Goal: Task Accomplishment & Management: Manage account settings

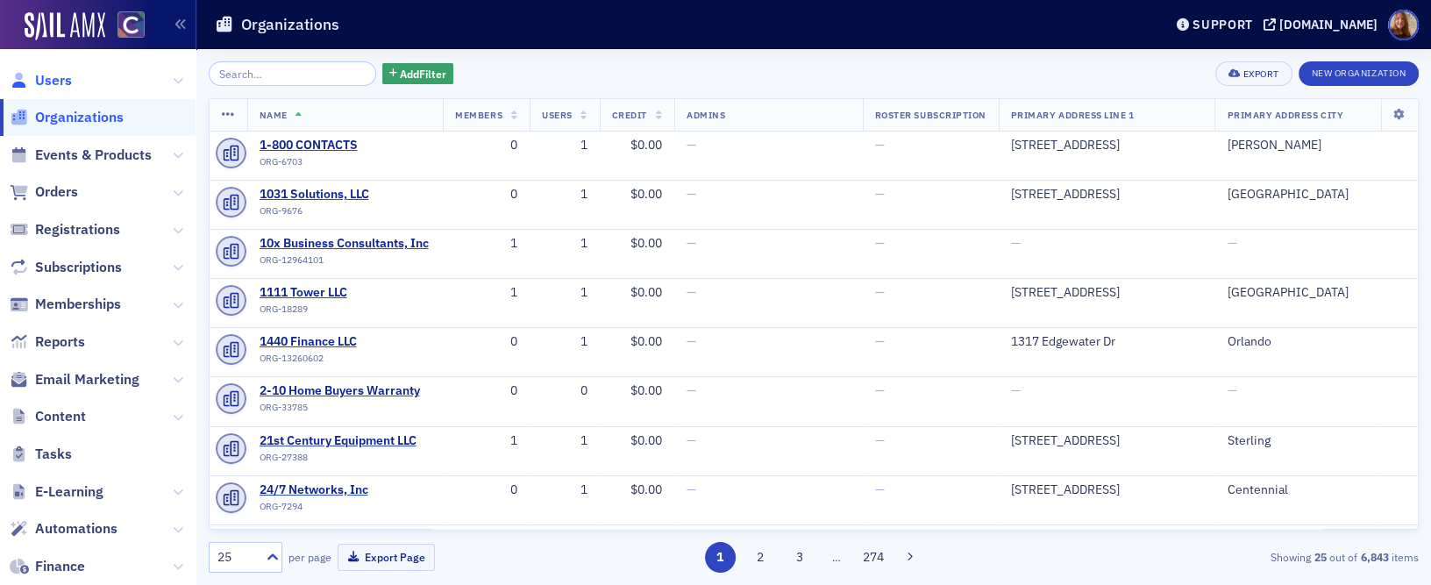
click at [58, 82] on span "Users" at bounding box center [53, 80] width 37 height 19
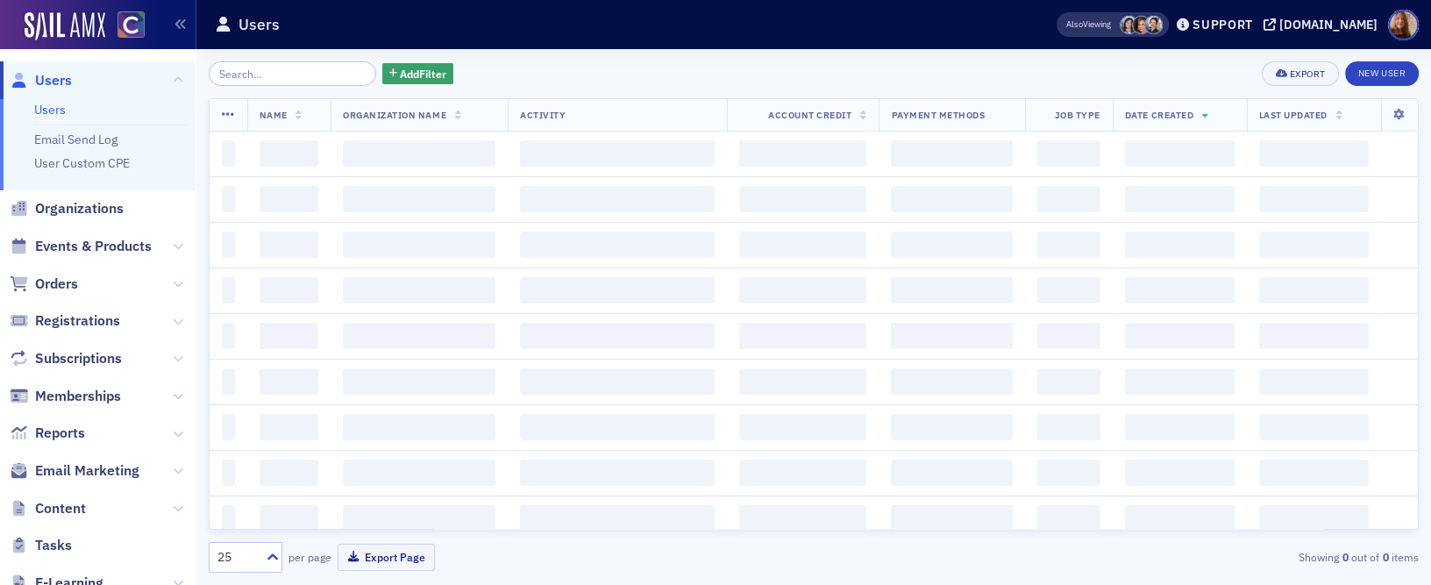
click at [264, 71] on input "search" at bounding box center [292, 73] width 167 height 25
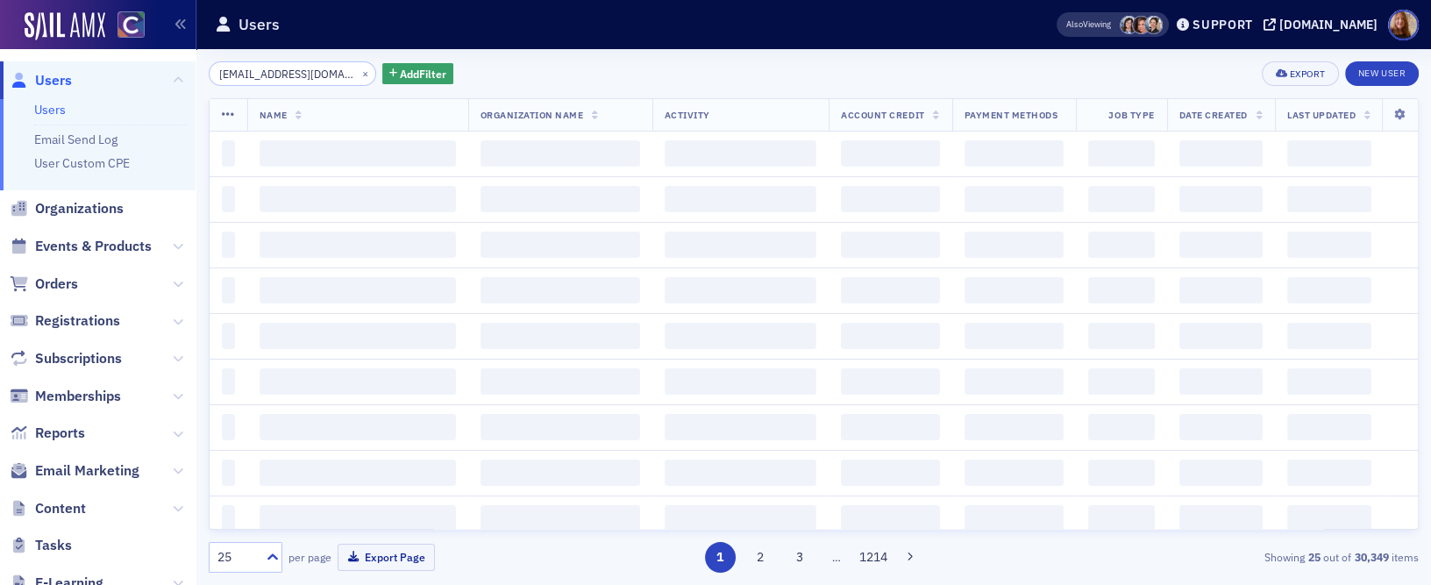
type input "tlwinger@gmail.com"
click at [559, 82] on div "tlwinger@gmail.com × Add Filter Export New User" at bounding box center [814, 73] width 1210 height 25
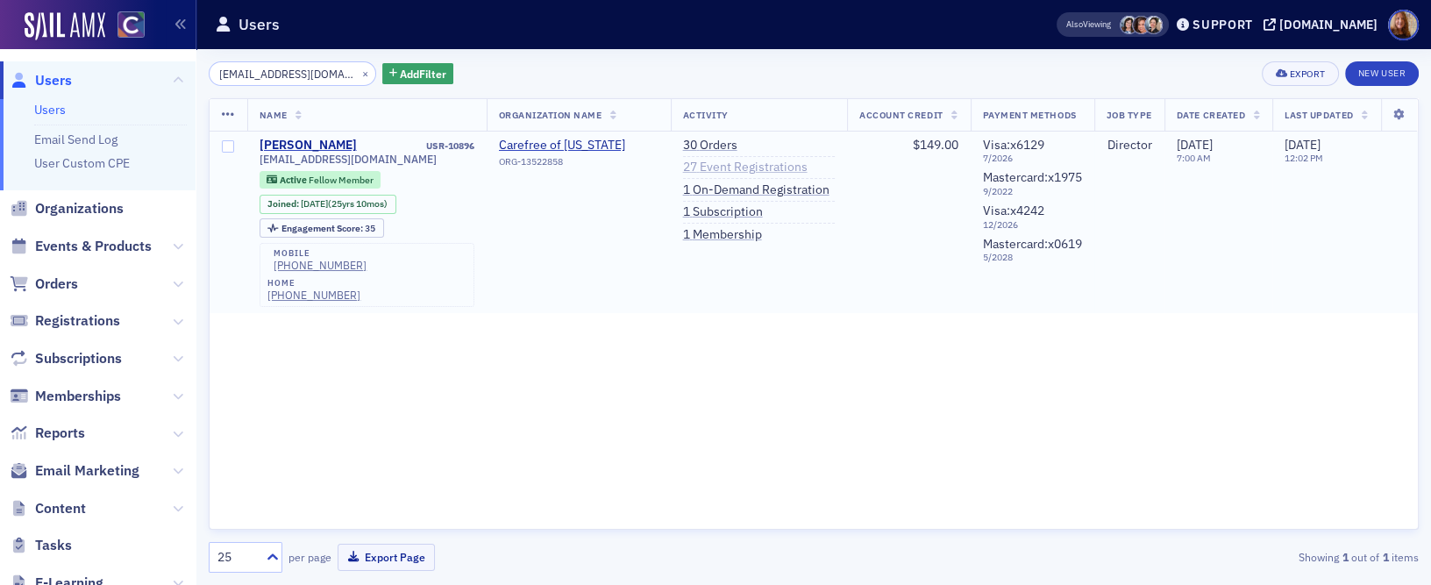
click at [712, 165] on link "27 Event Registrations" at bounding box center [745, 168] width 125 height 16
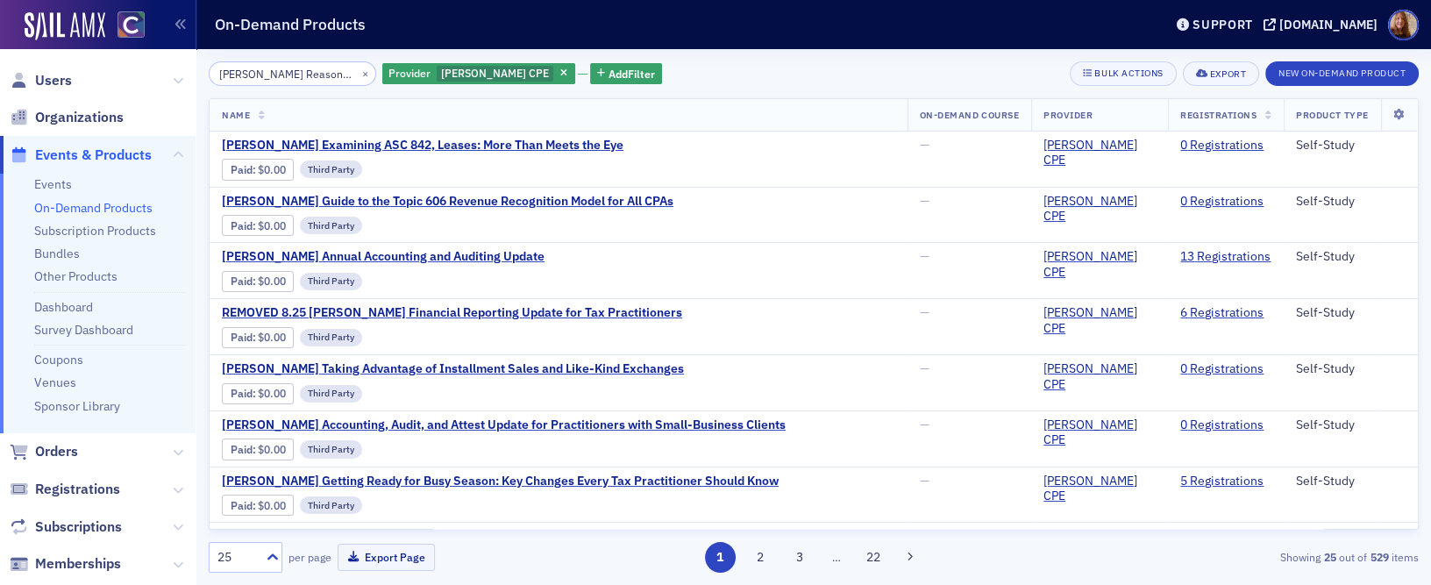
scroll to position [1007, 0]
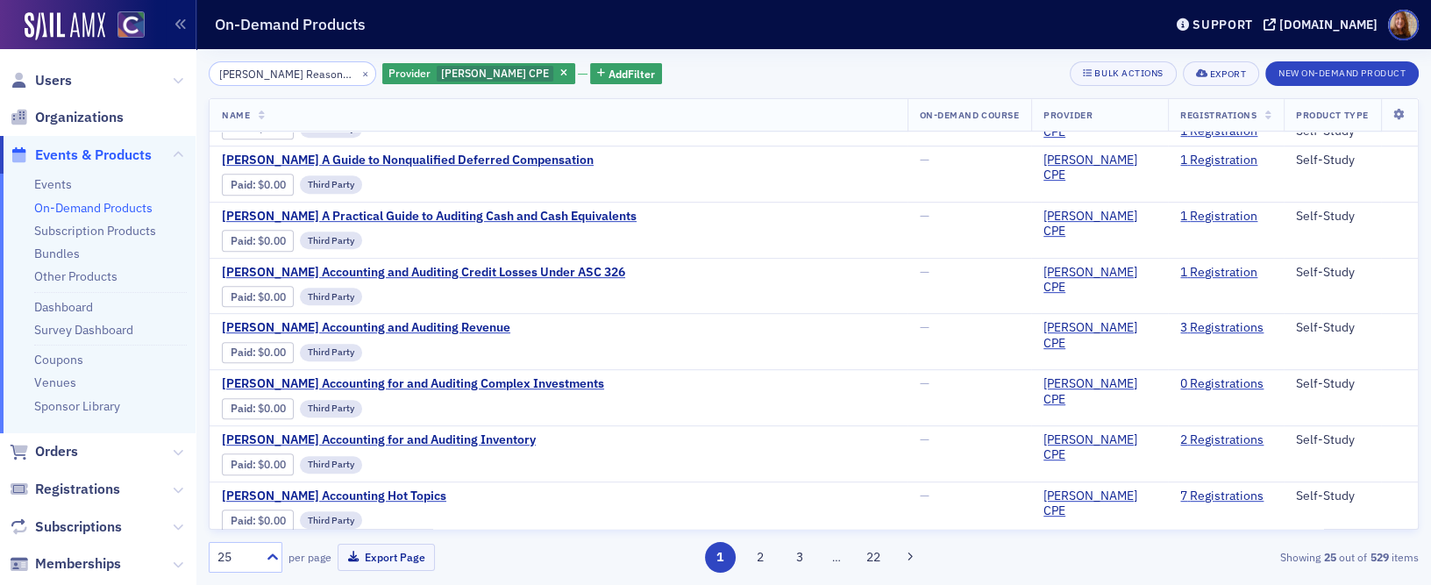
click at [268, 68] on input "Surgent's Reasonable Suspicion" at bounding box center [292, 73] width 167 height 25
click at [358, 75] on button "×" at bounding box center [366, 73] width 16 height 16
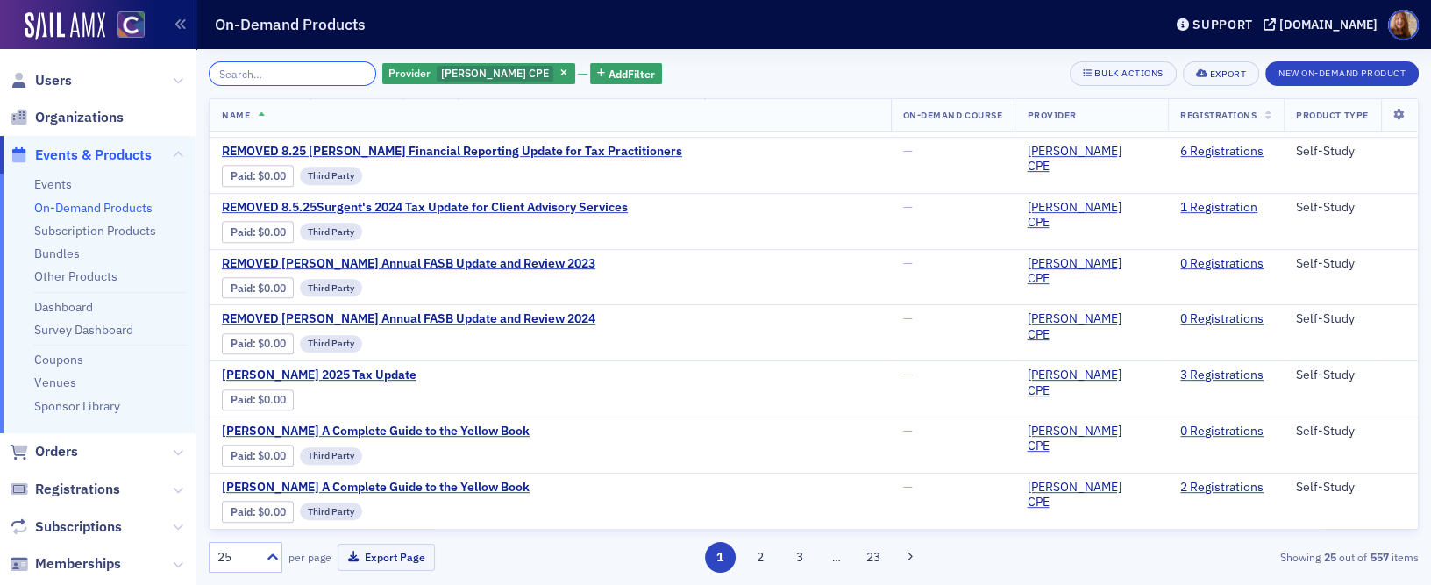
click at [310, 75] on input "search" at bounding box center [292, 73] width 167 height 25
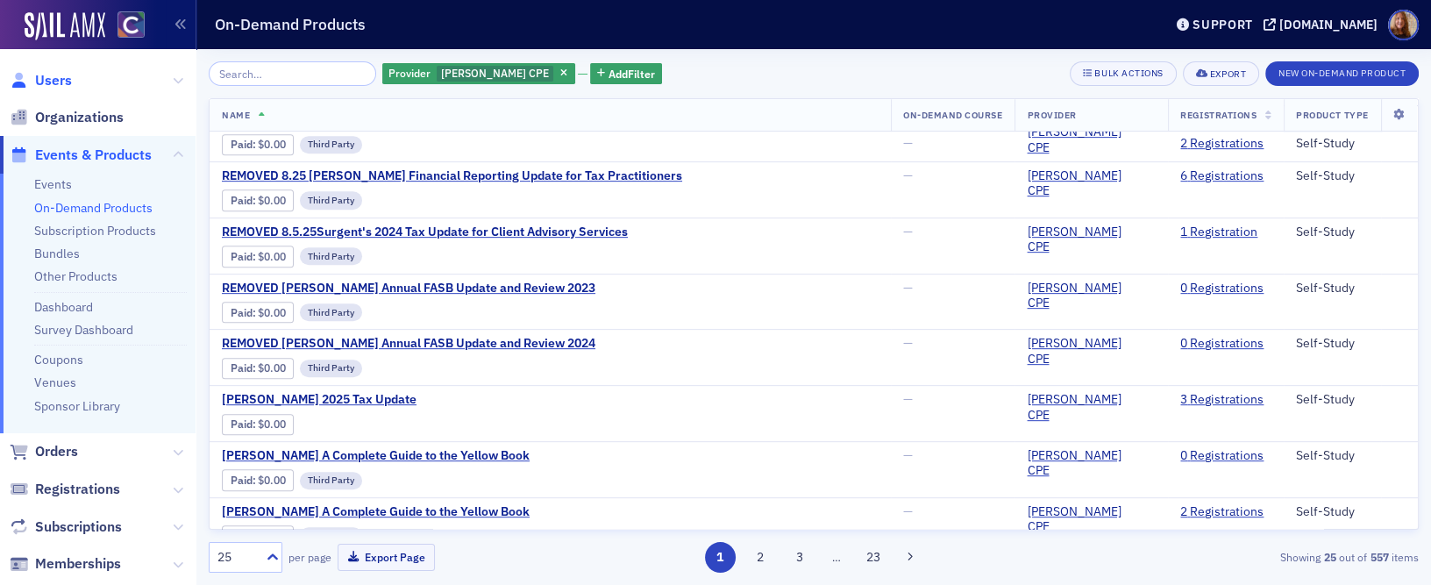
click at [53, 79] on span "Users" at bounding box center [53, 80] width 37 height 19
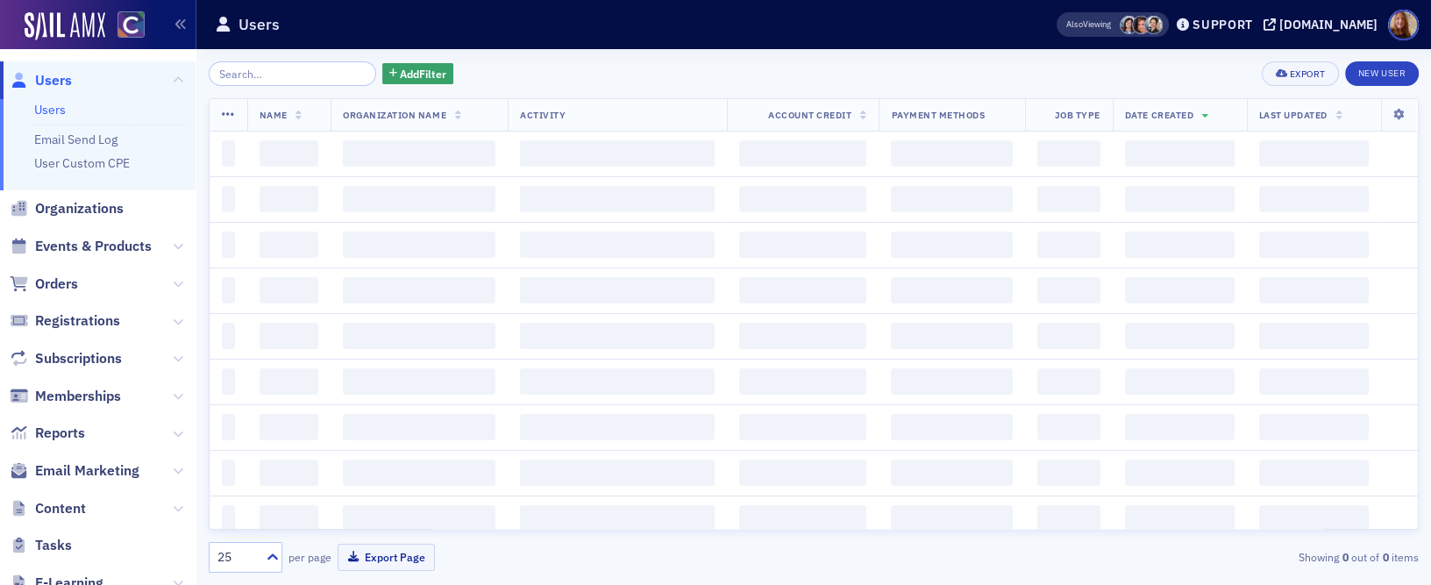
click at [284, 75] on input "search" at bounding box center [292, 73] width 167 height 25
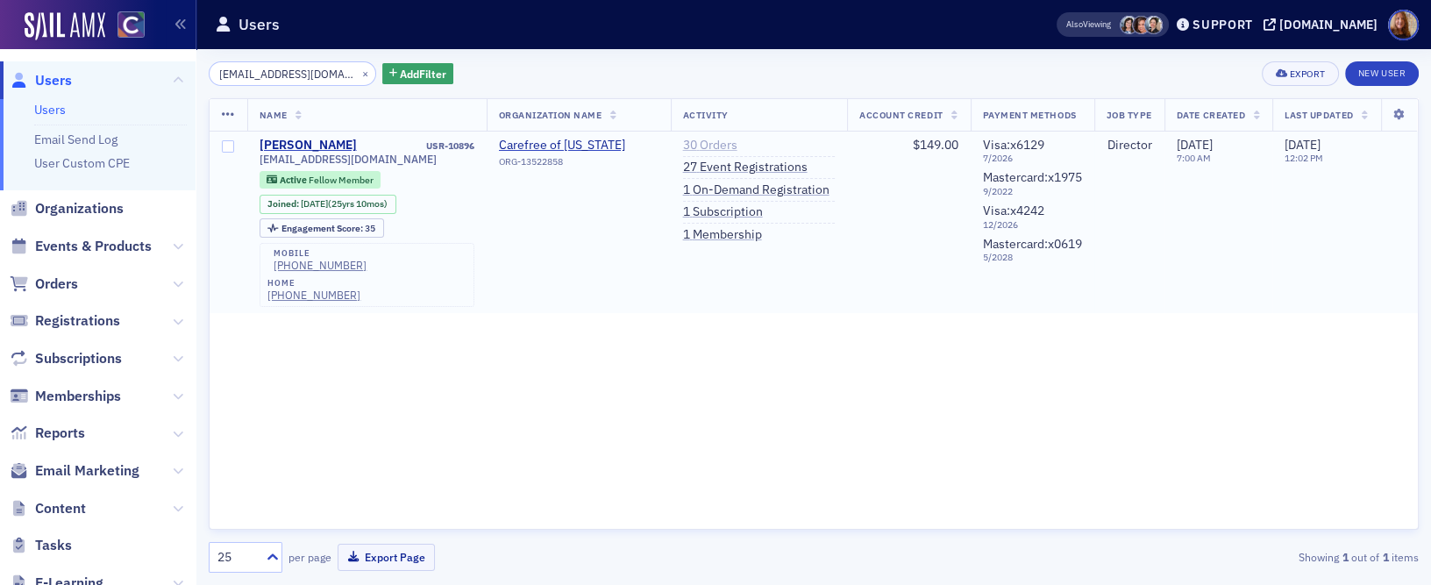
type input "tlwinger@gmail.com"
click at [717, 145] on link "30 Orders" at bounding box center [710, 146] width 54 height 16
click at [687, 142] on link "30 Orders" at bounding box center [710, 146] width 54 height 16
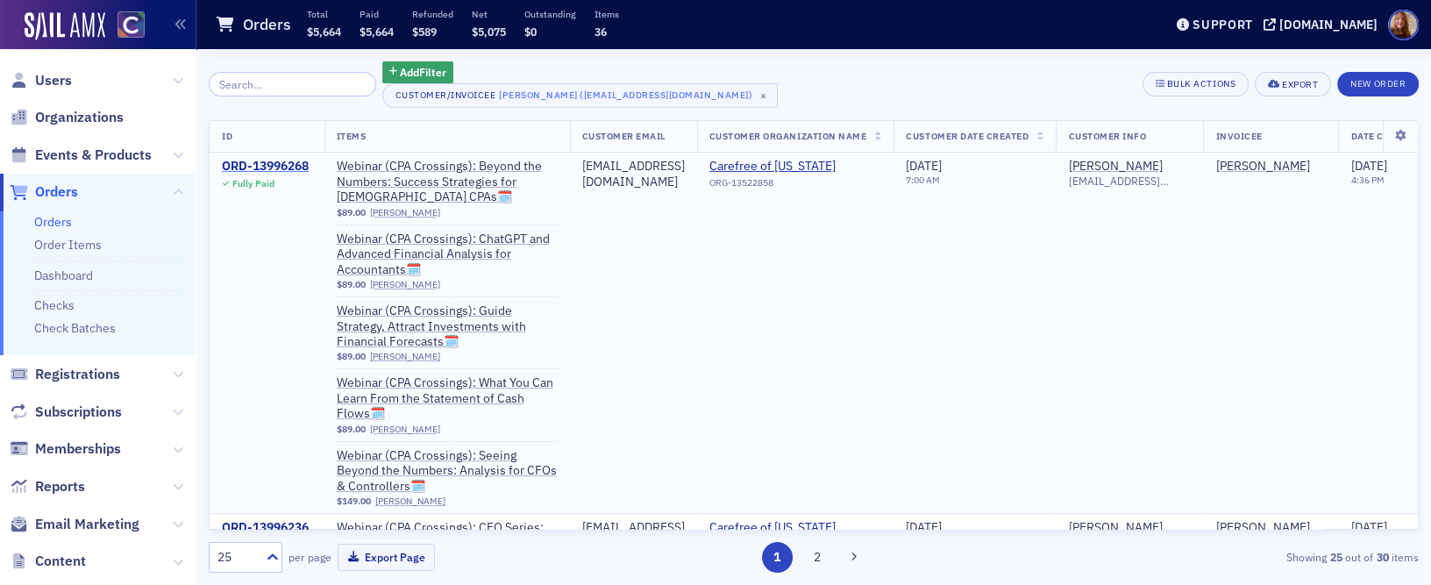
click at [287, 167] on div "ORD-13996268" at bounding box center [265, 167] width 87 height 16
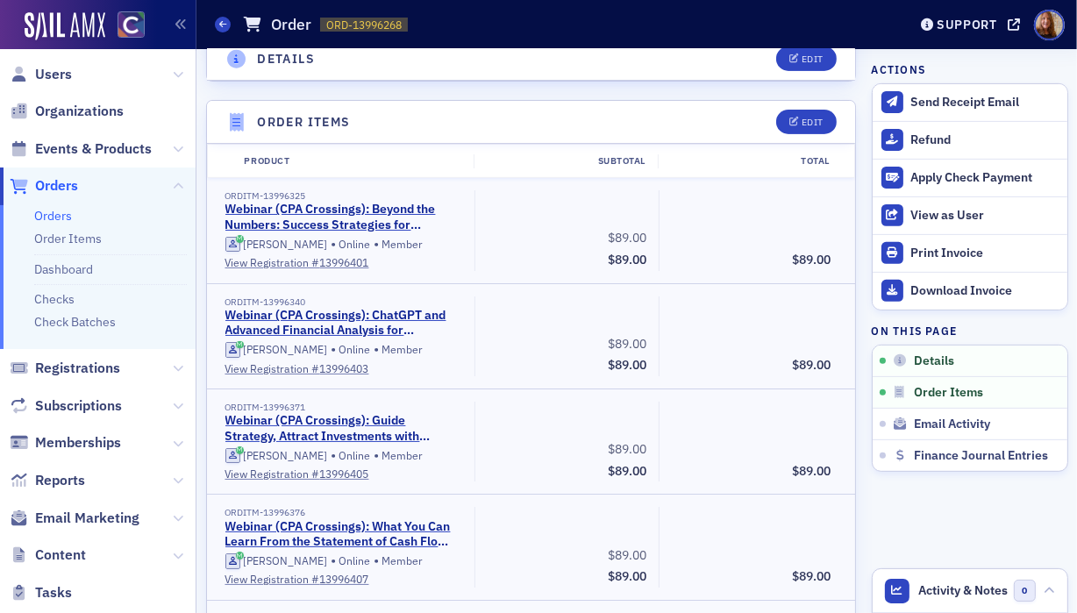
scroll to position [565, 0]
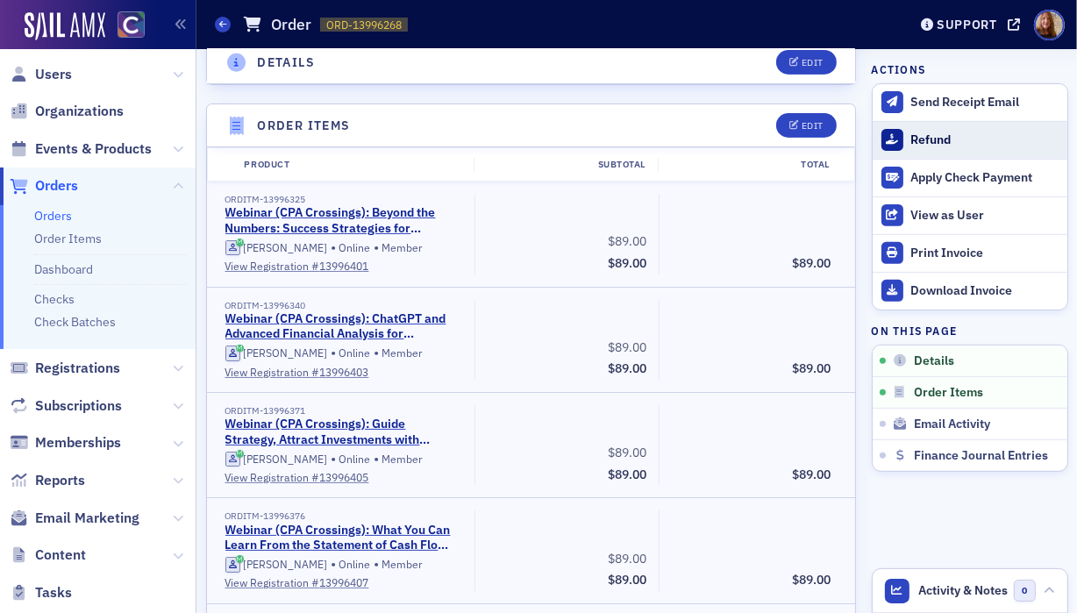
click at [924, 134] on div "Refund" at bounding box center [983, 140] width 147 height 16
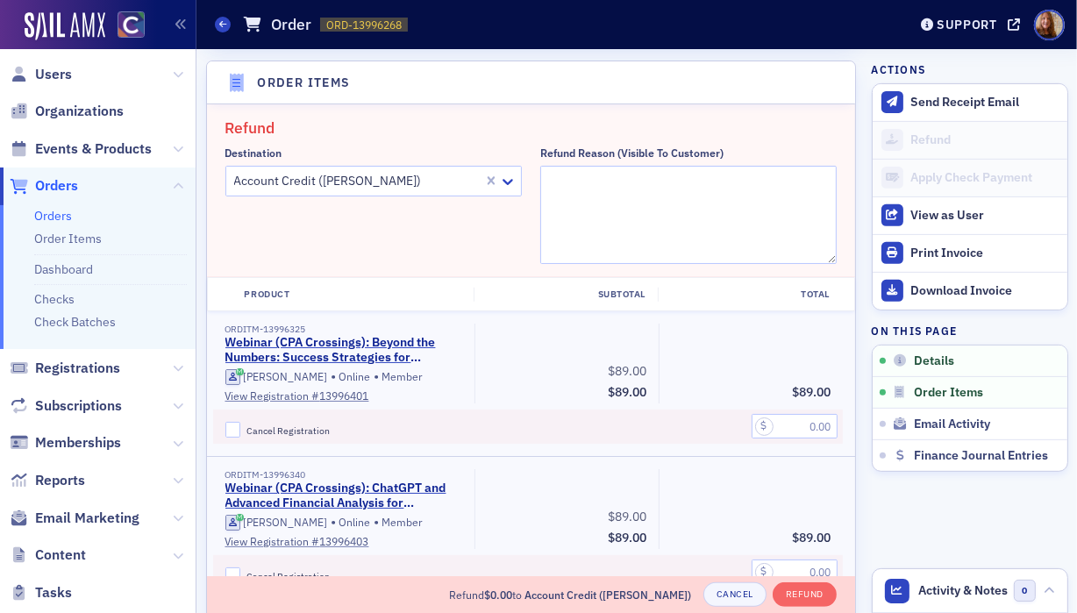
scroll to position [609, 0]
click at [506, 178] on icon at bounding box center [508, 180] width 18 height 18
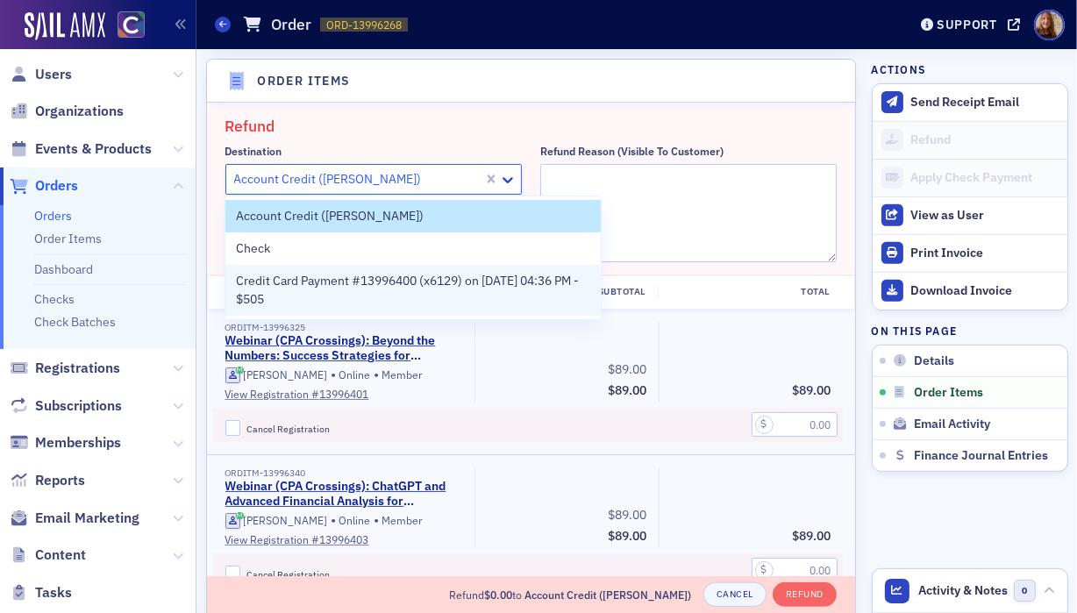
click at [311, 286] on span "Credit Card Payment #13996400 (x6129) on 8/12/2025 04:36 PM - $505" at bounding box center [413, 290] width 354 height 37
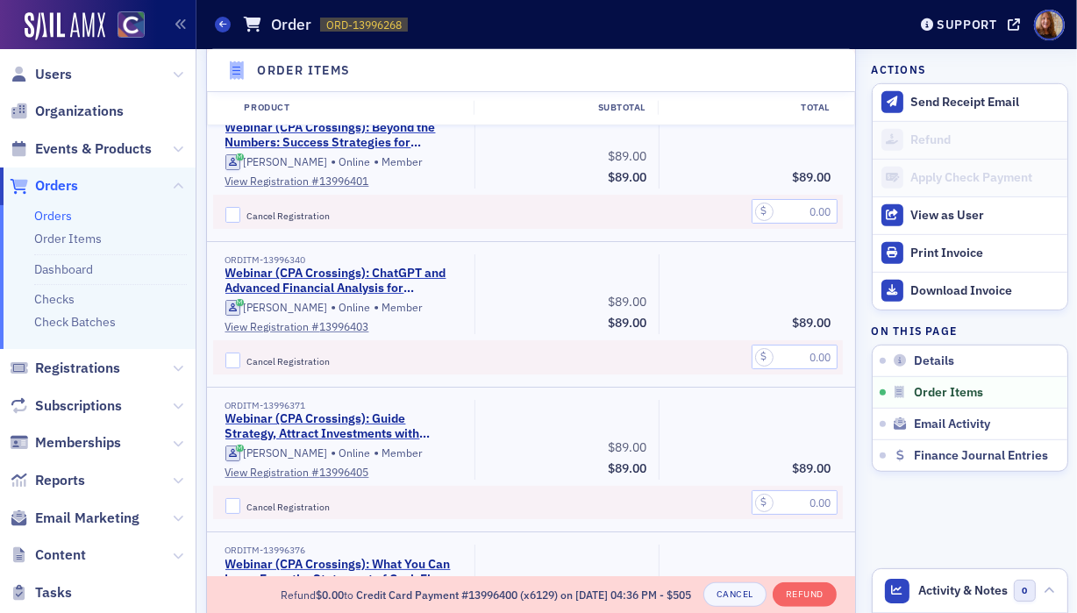
scroll to position [809, 0]
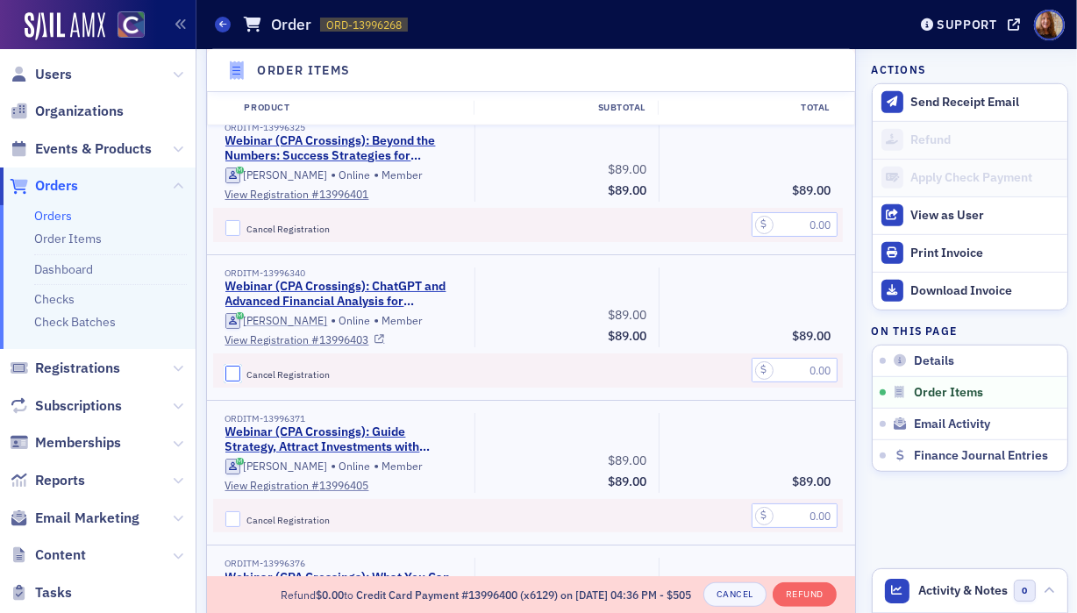
click at [225, 369] on input "Cancel Registration" at bounding box center [233, 374] width 16 height 16
checkbox input "true"
click at [783, 367] on input "text" at bounding box center [794, 370] width 86 height 25
type input "89.00"
click at [231, 522] on input "Cancel Registration" at bounding box center [233, 519] width 16 height 16
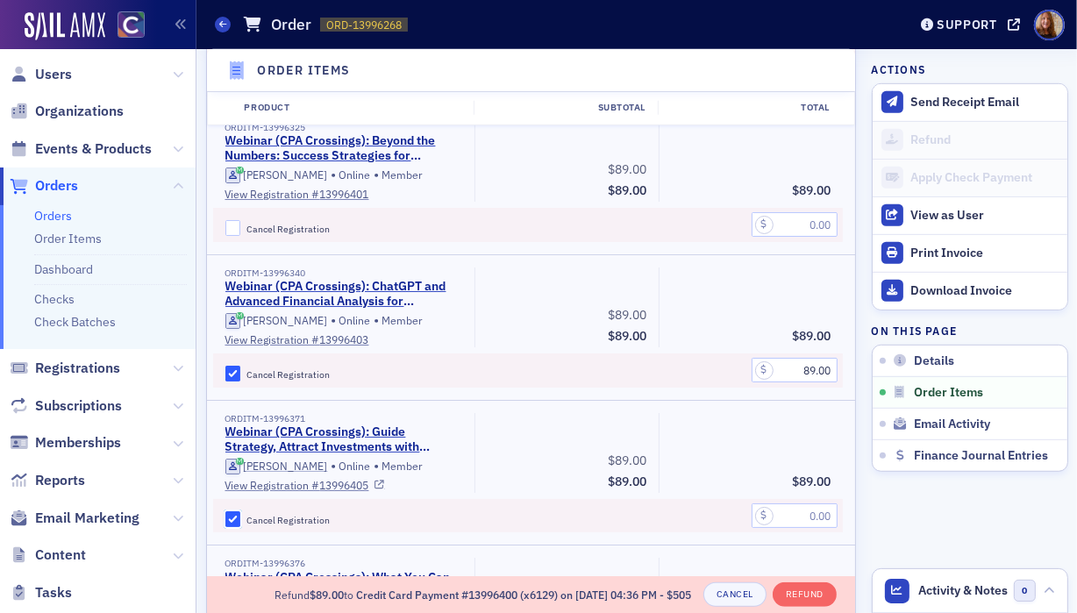
checkbox input "true"
click at [792, 519] on input "text" at bounding box center [794, 515] width 86 height 25
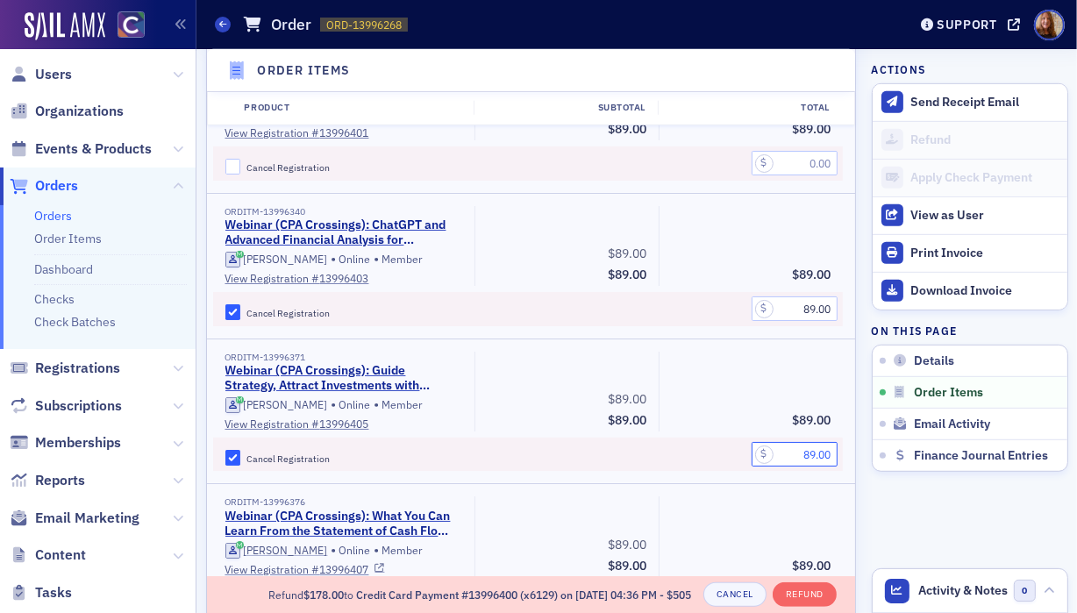
scroll to position [989, 0]
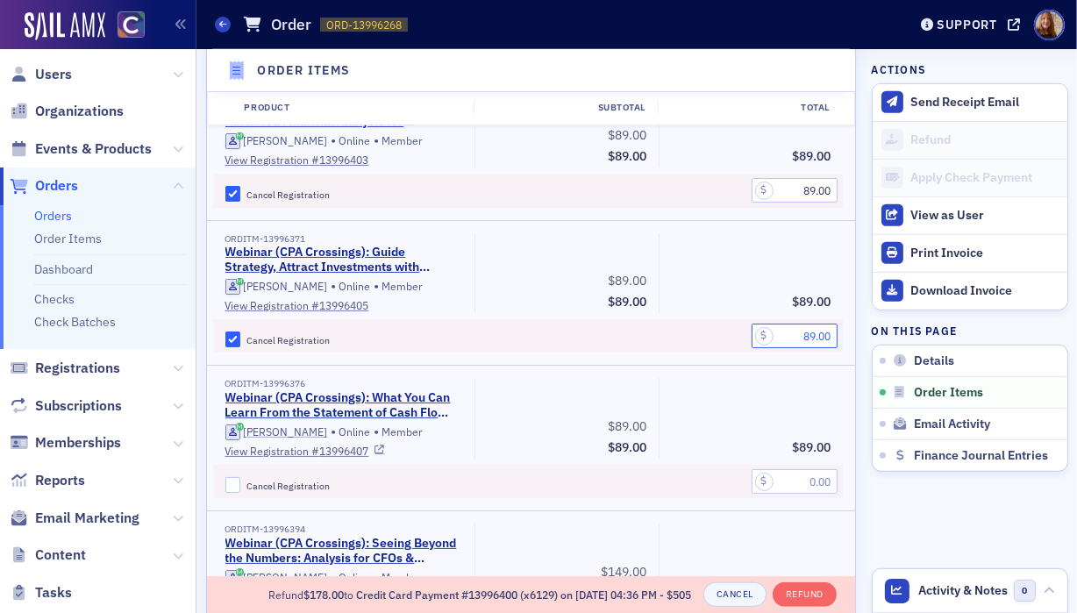
type input "89.00"
click at [225, 481] on input "Cancel Registration" at bounding box center [233, 485] width 16 height 16
checkbox input "true"
click at [791, 486] on input "text" at bounding box center [794, 481] width 86 height 25
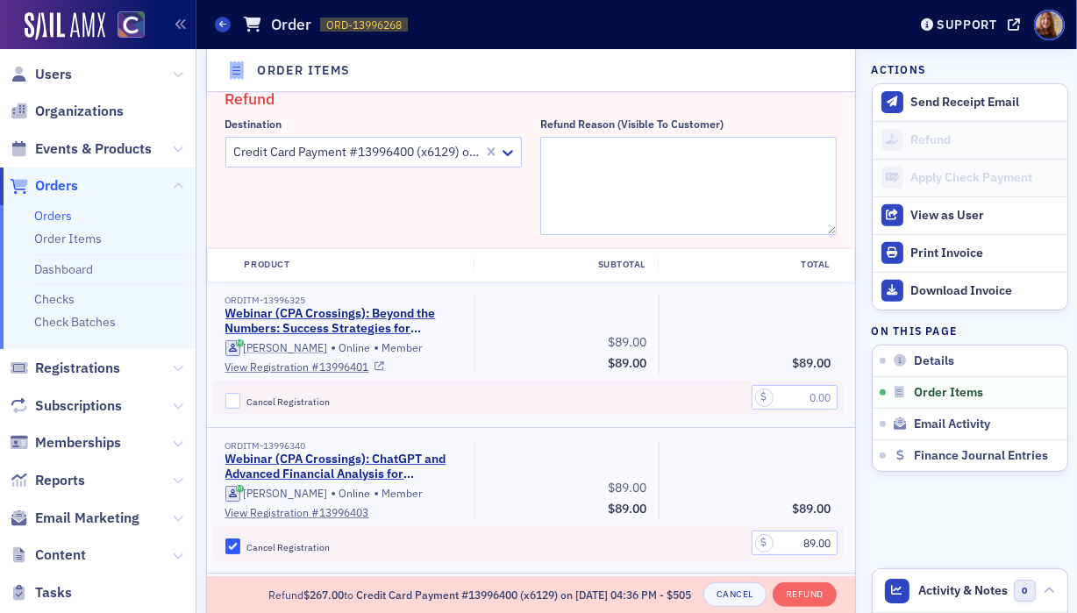
scroll to position [628, 0]
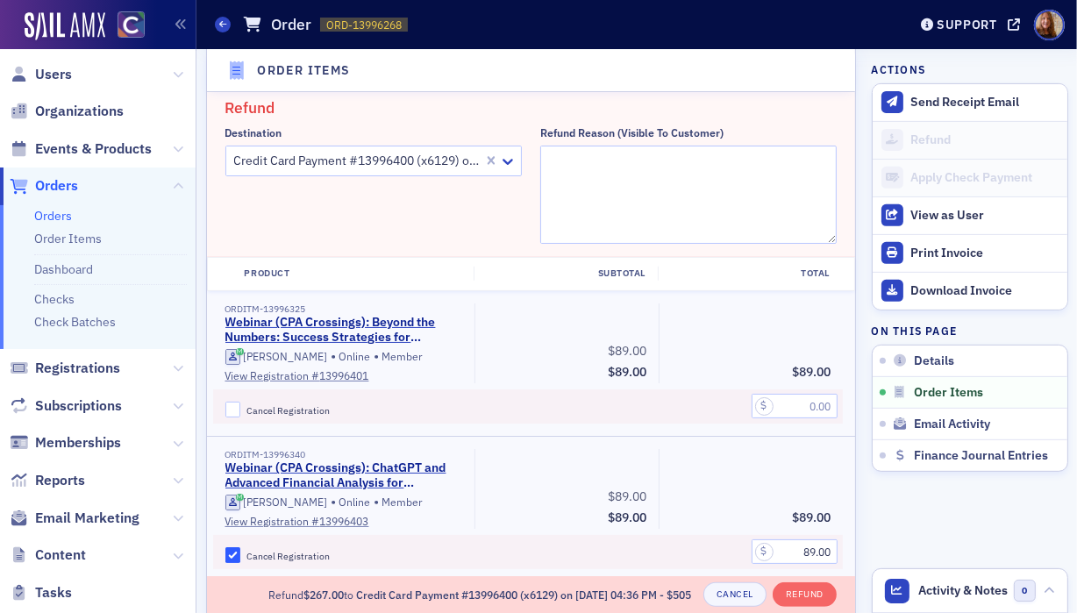
type input "89.00"
click at [612, 195] on textarea "Refund Reason (Visible to Customer)" at bounding box center [688, 195] width 296 height 98
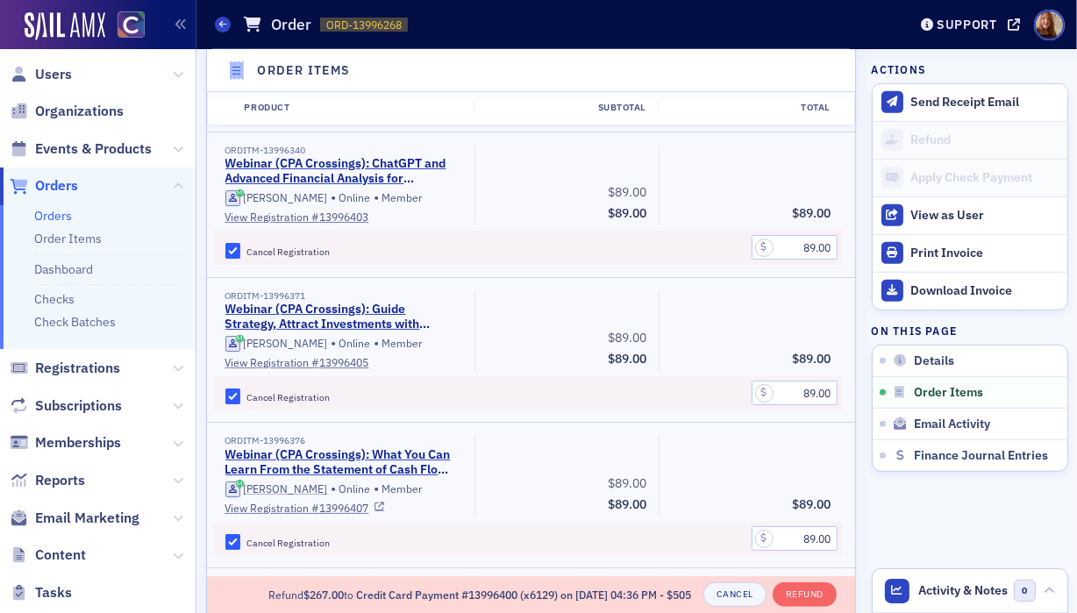
scroll to position [934, 0]
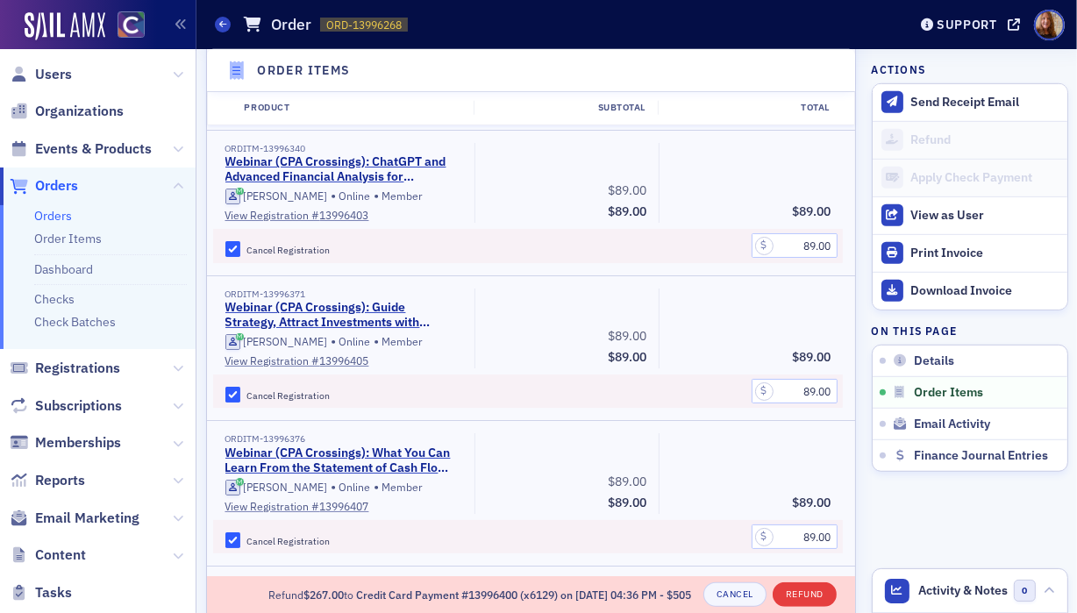
type textarea "unable to attend"
click at [791, 584] on button "Refund" at bounding box center [804, 594] width 64 height 25
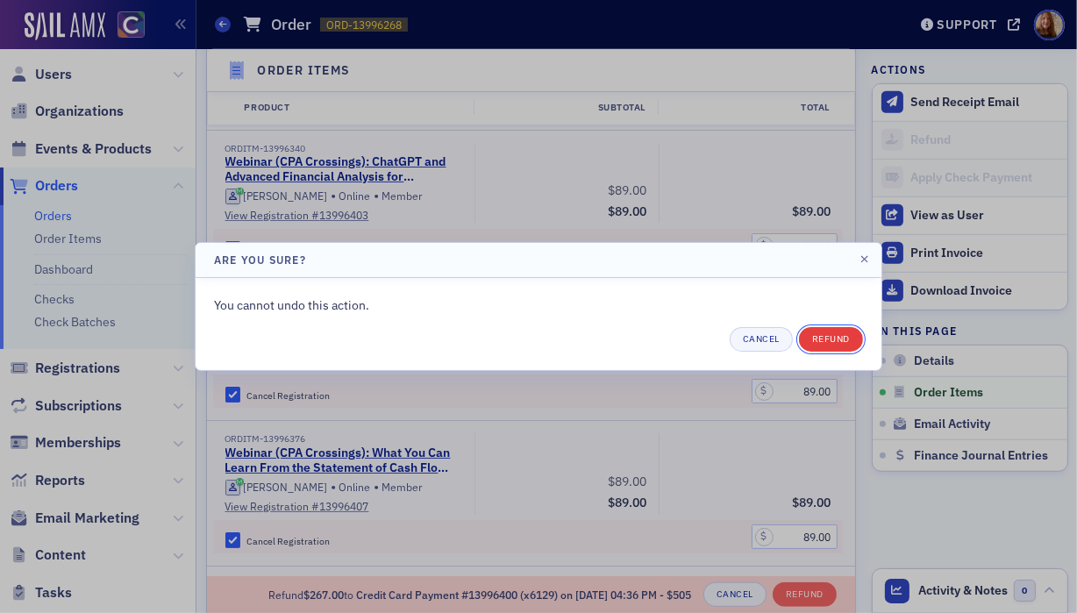
click at [829, 334] on button "Refund" at bounding box center [831, 339] width 64 height 25
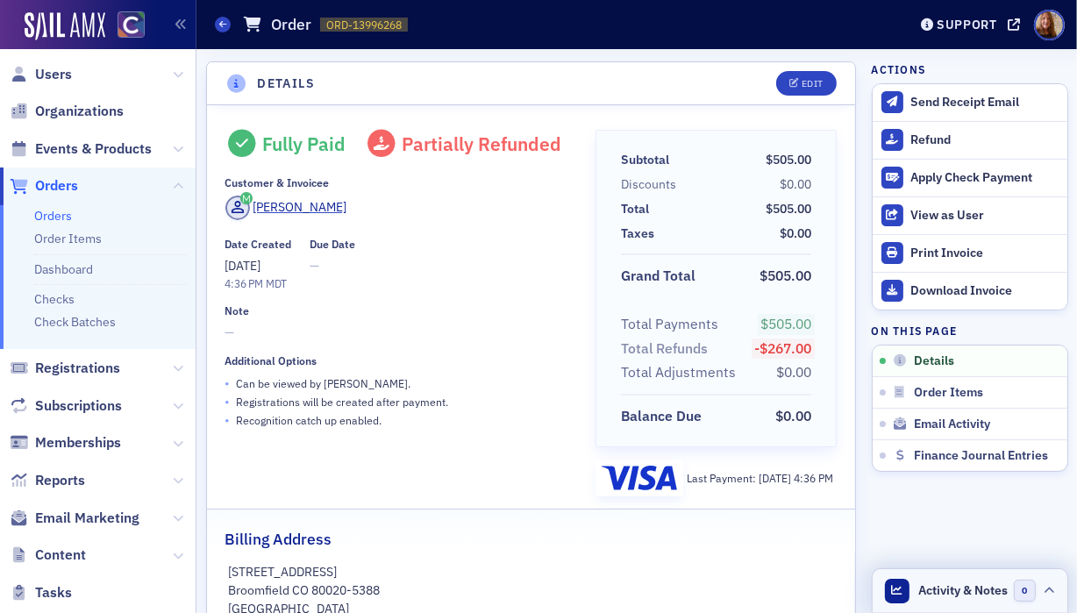
click at [943, 583] on span "Activity & Notes" at bounding box center [962, 590] width 89 height 18
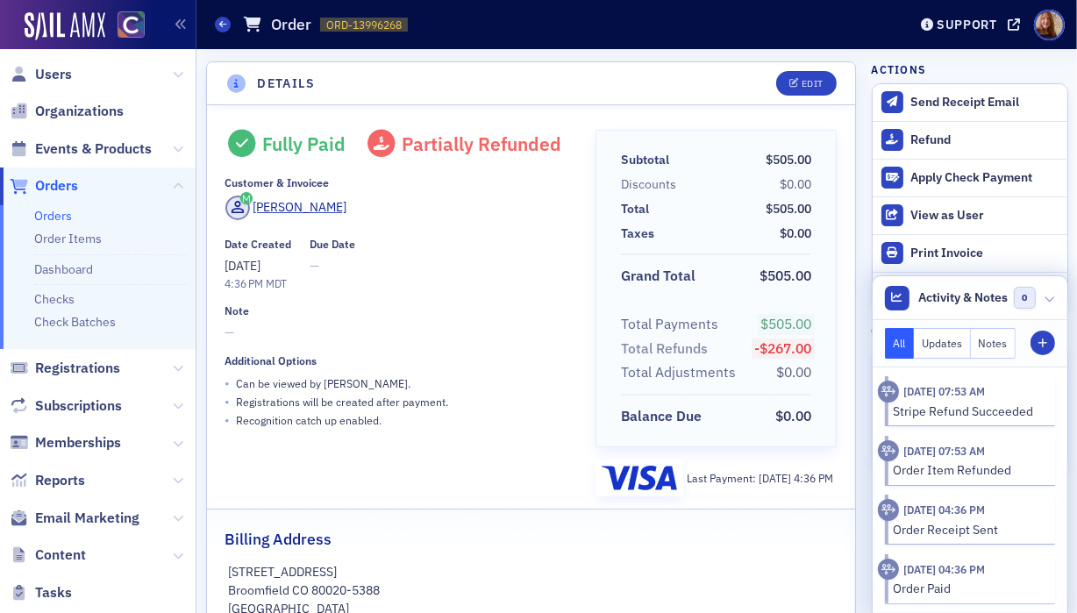
click at [978, 342] on button "Notes" at bounding box center [994, 343] width 46 height 31
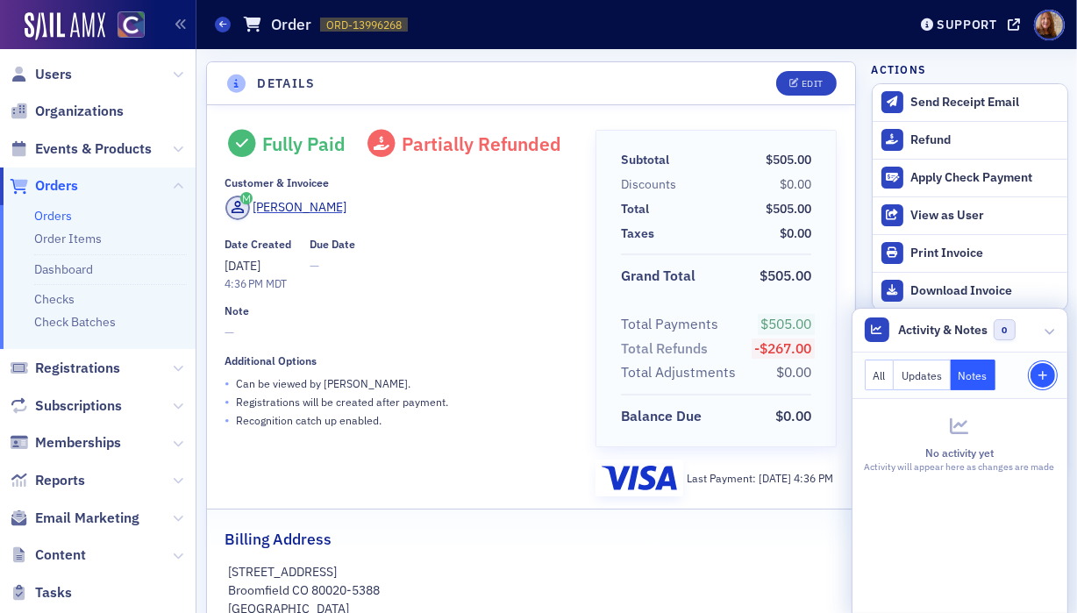
click at [1037, 371] on icon "button" at bounding box center [1042, 376] width 11 height 11
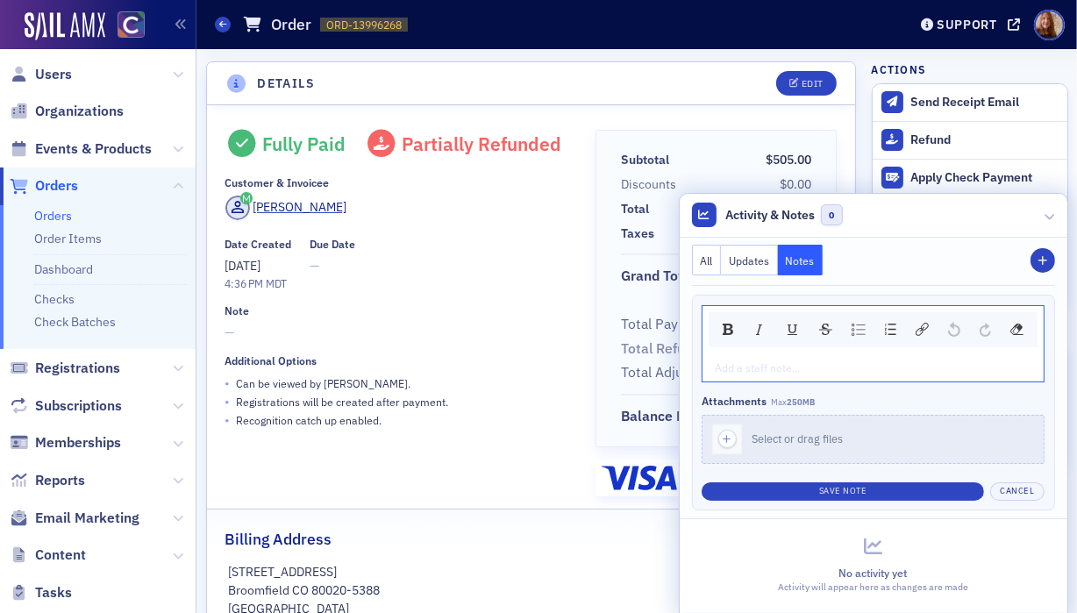
click at [742, 367] on div "rdw-editor" at bounding box center [873, 368] width 316 height 16
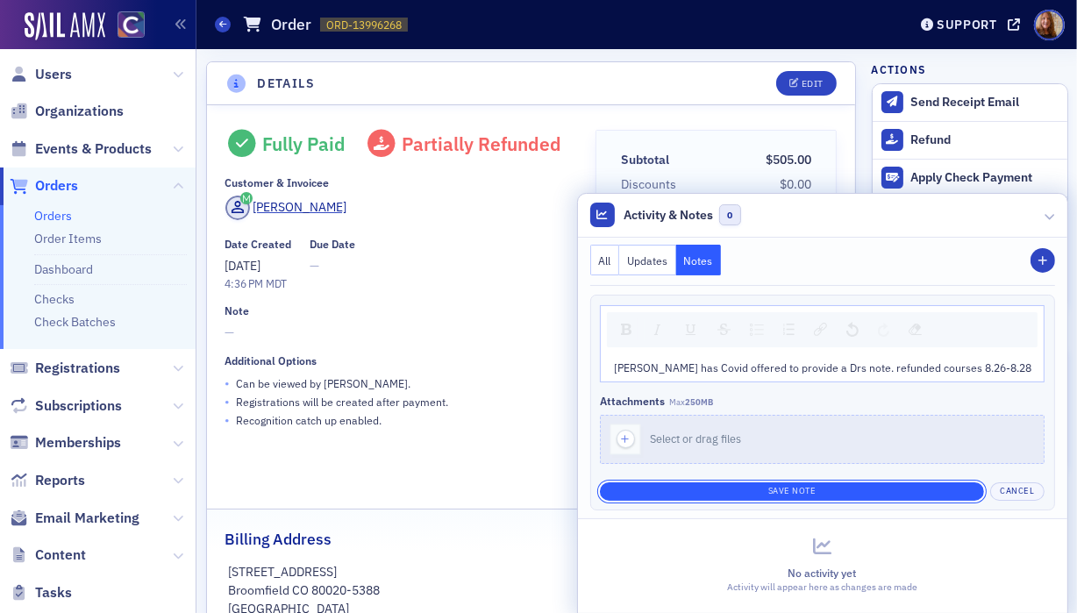
click at [828, 488] on button "Save Note" at bounding box center [792, 491] width 384 height 18
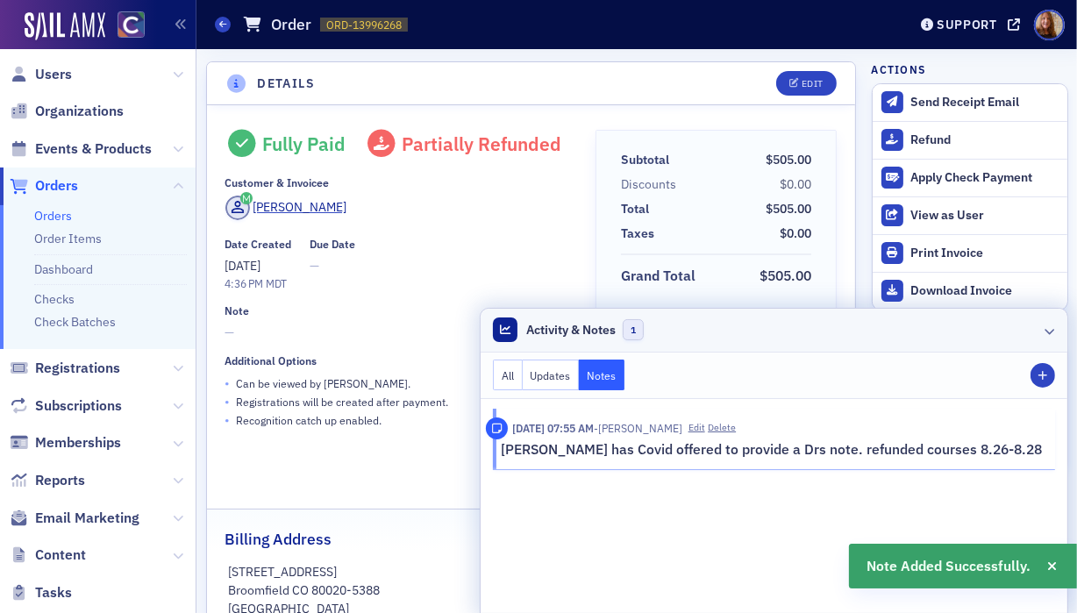
click at [913, 333] on header "Activity & Notes 1" at bounding box center [774, 331] width 587 height 44
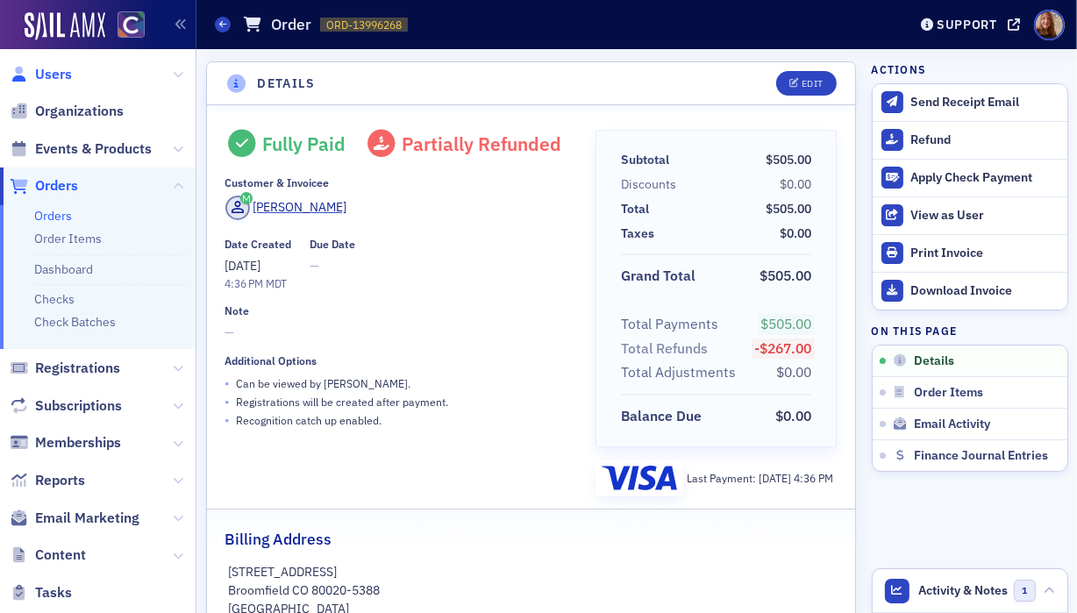
click at [60, 75] on span "Users" at bounding box center [53, 74] width 37 height 19
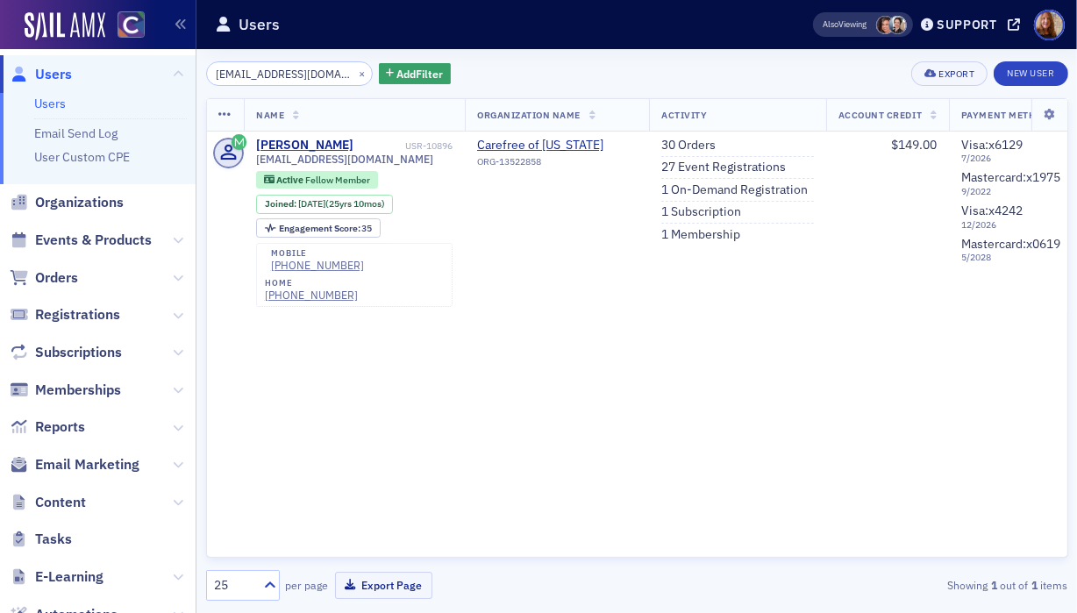
click at [273, 68] on input "tlwinger@gmail.com" at bounding box center [289, 73] width 167 height 25
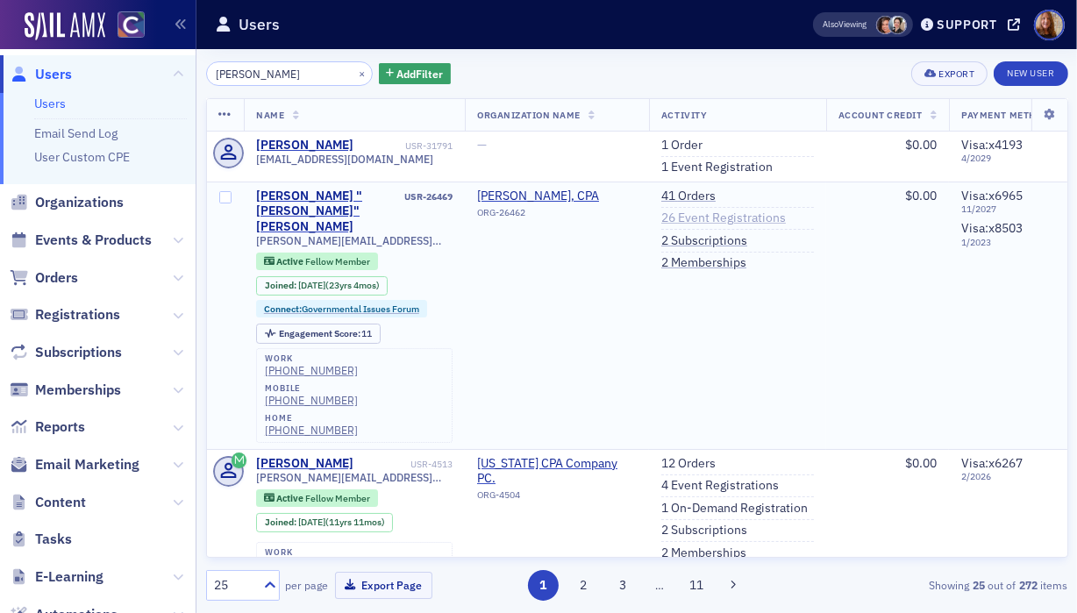
type input "amanda brown"
click at [713, 220] on link "26 Event Registrations" at bounding box center [723, 218] width 125 height 16
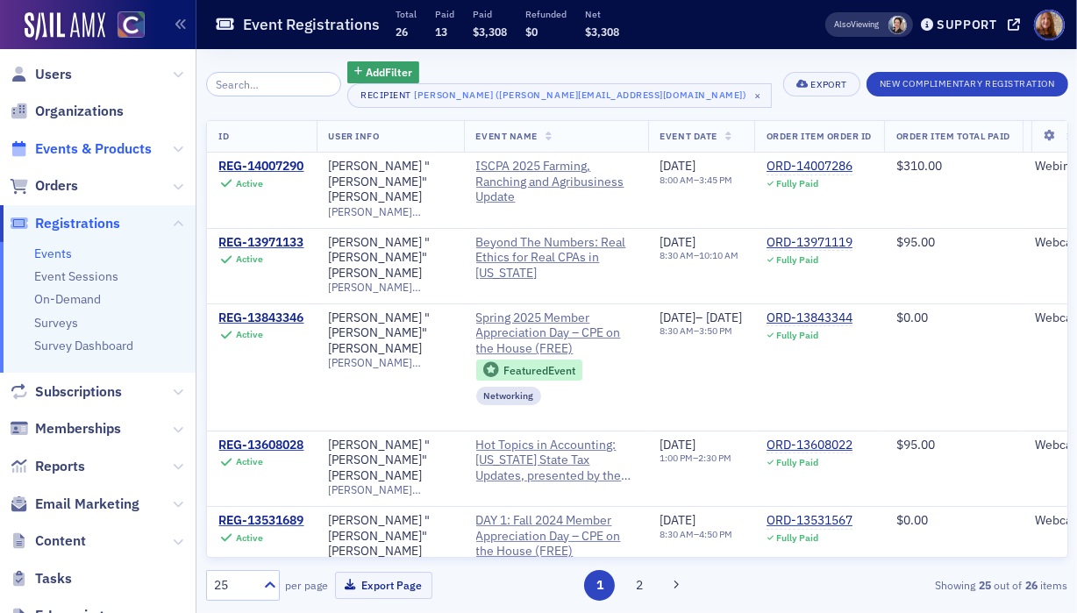
click at [70, 148] on span "Events & Products" at bounding box center [93, 148] width 117 height 19
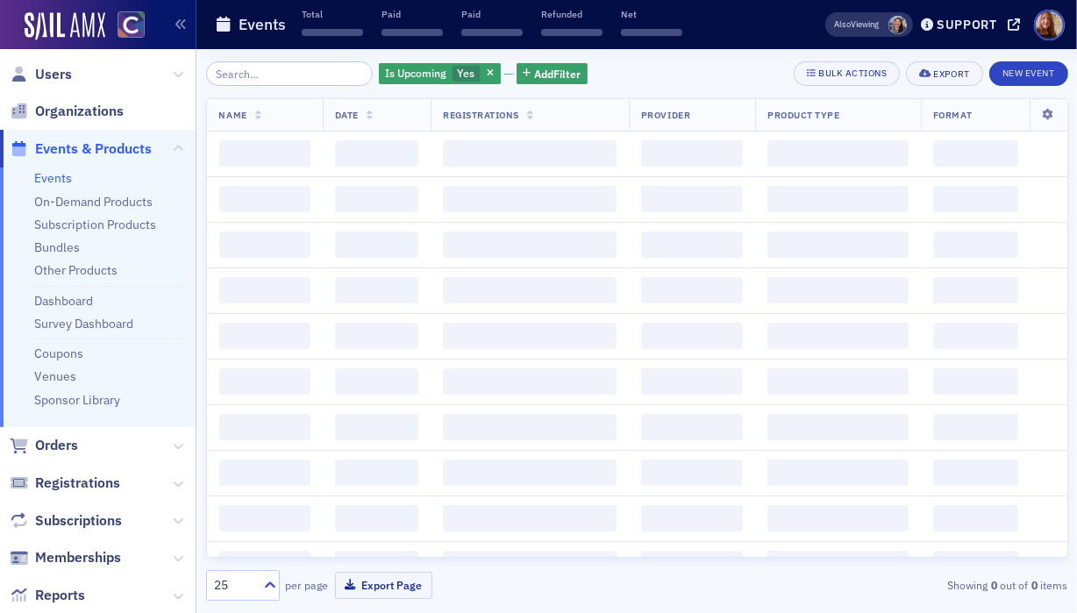
click at [277, 82] on input "search" at bounding box center [289, 73] width 167 height 25
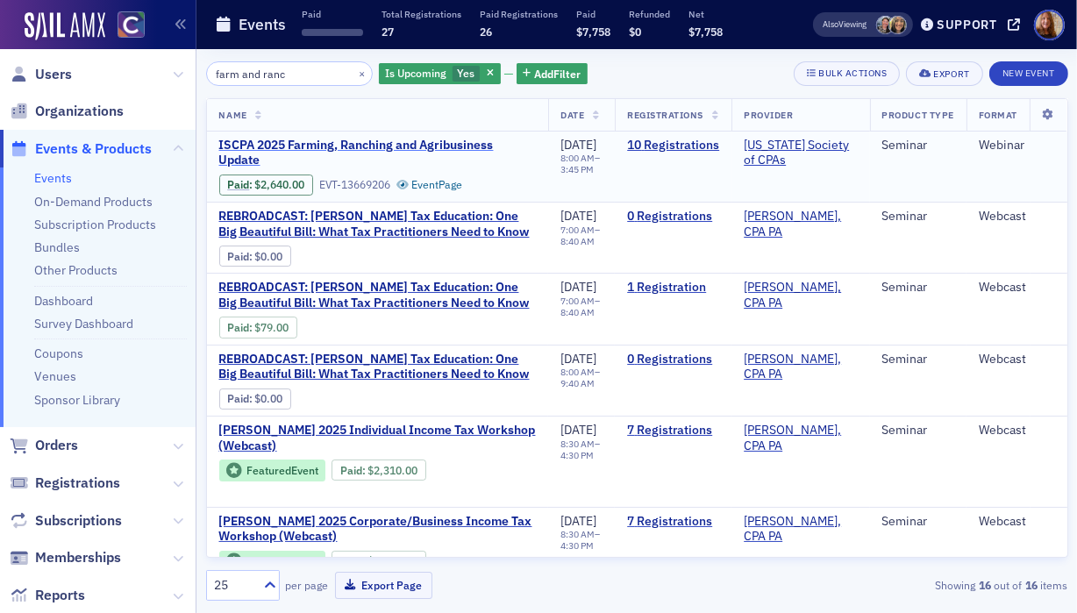
type input "farm and ranc"
click at [317, 141] on span "ISCPA 2025 Farming, Ranching and Agribusiness Update" at bounding box center [377, 153] width 317 height 31
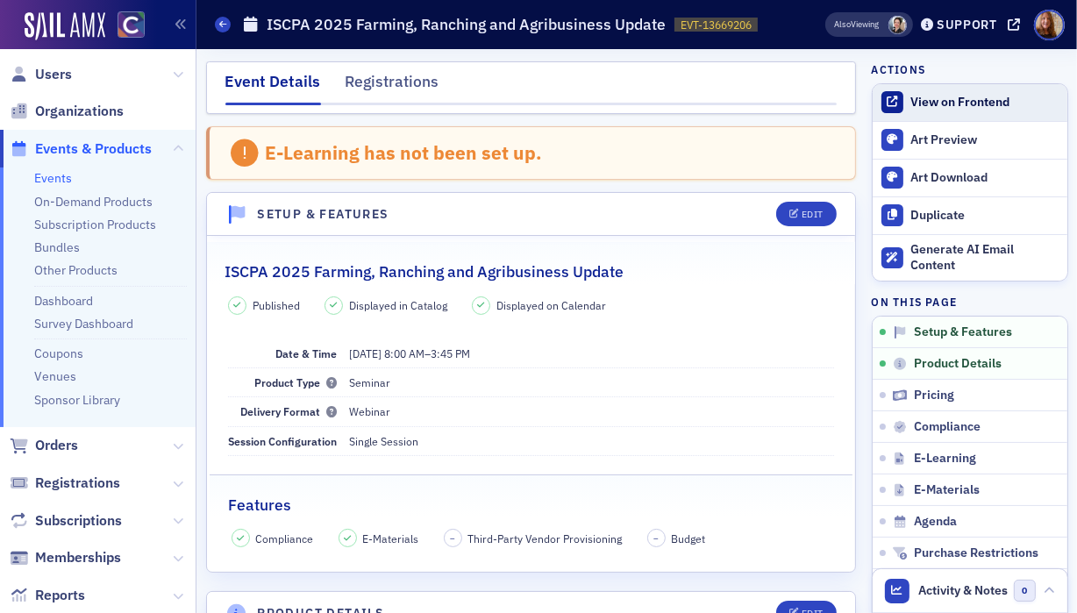
click at [973, 97] on div "View on Frontend" at bounding box center [983, 103] width 147 height 16
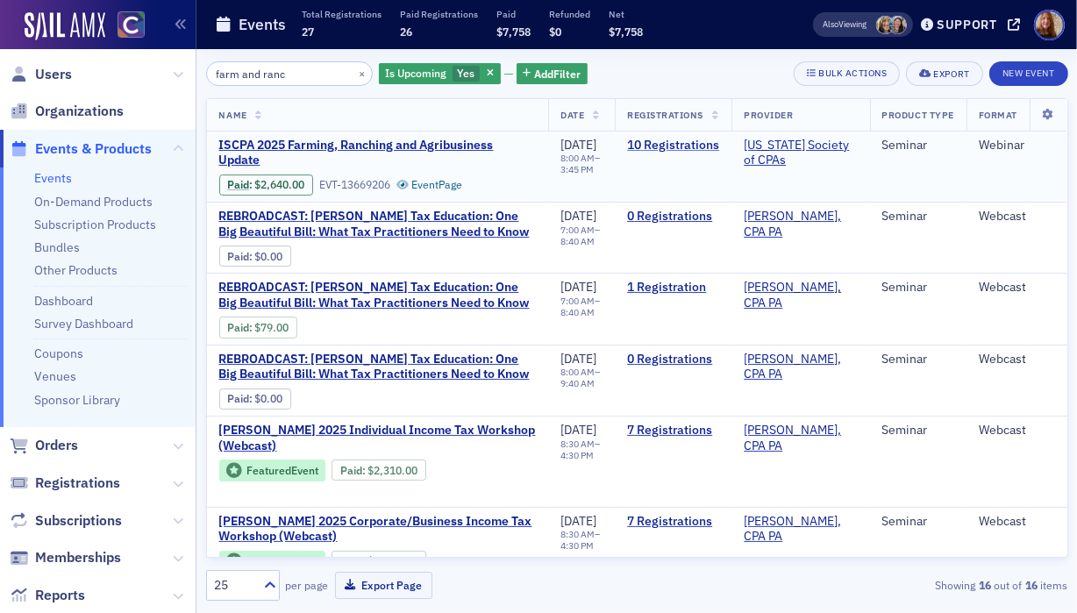
click at [654, 143] on link "10 Registrations" at bounding box center [673, 146] width 92 height 16
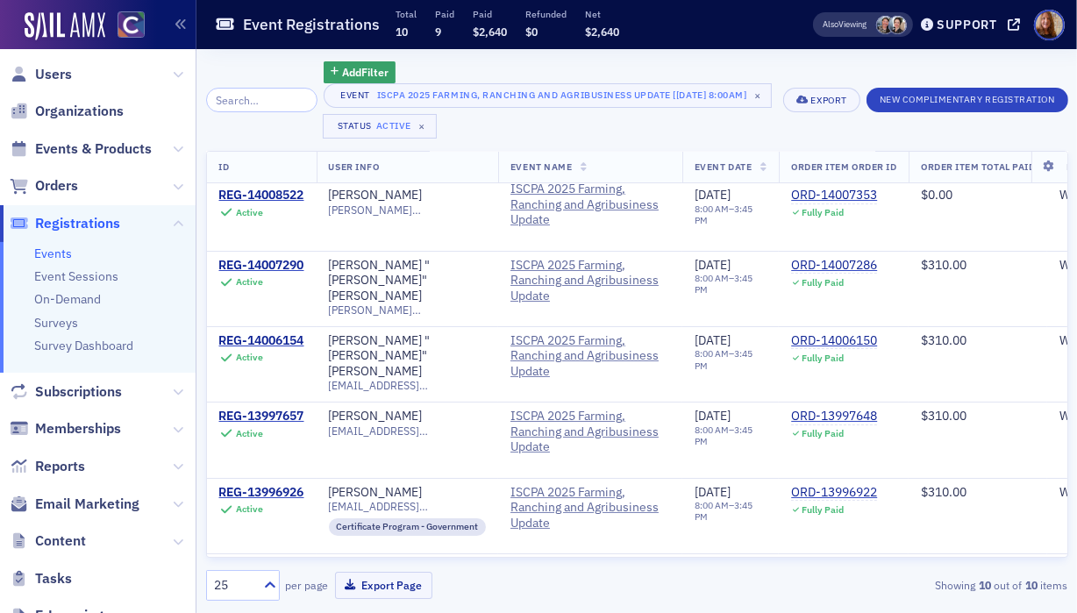
scroll to position [26, 0]
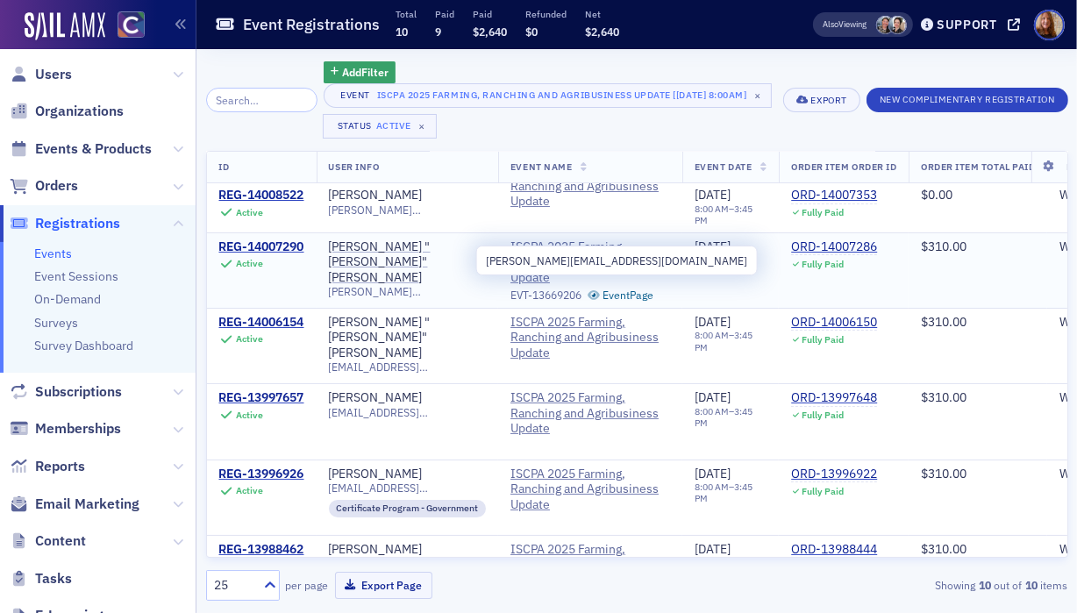
click at [433, 285] on span "amanda@amandalbrown.com" at bounding box center [408, 291] width 158 height 13
copy span "amanda@amandalbrown.com"
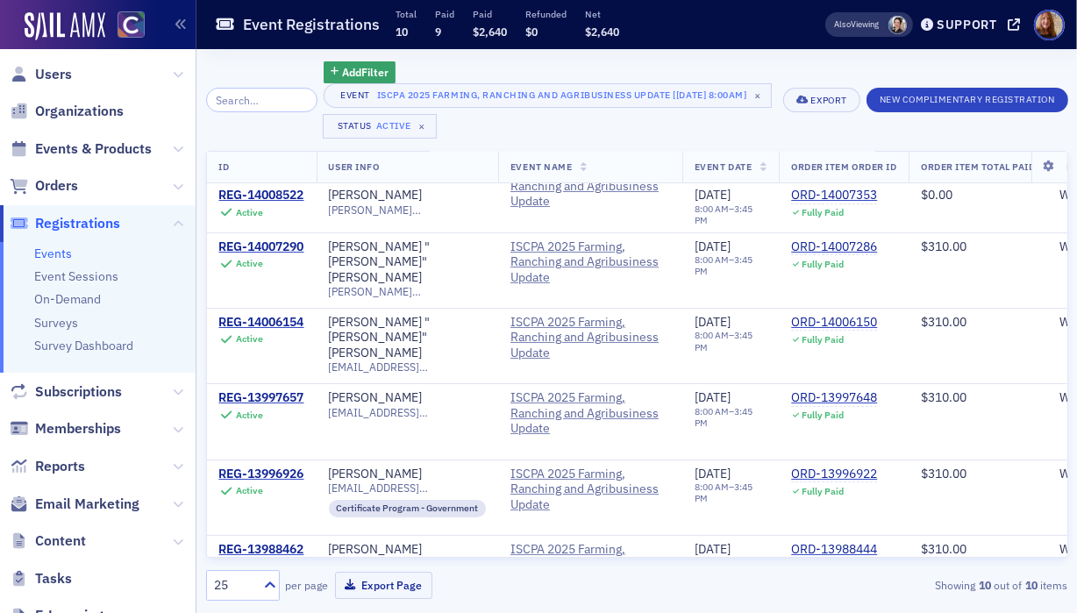
click at [737, 53] on div "Add Filter Event ISCPA 2025 Farming, Ranching and Agribusiness Update [8/26/202…" at bounding box center [637, 331] width 862 height 564
click at [799, 57] on div "Add Filter Event ISCPA 2025 Farming, Ranching and Agribusiness Update [8/26/202…" at bounding box center [637, 331] width 862 height 564
click at [768, 56] on div "Add Filter Event ISCPA 2025 Farming, Ranching and Agribusiness Update [8/26/202…" at bounding box center [637, 331] width 862 height 564
click at [507, 128] on div "Event ISCPA 2025 Farming, Ranching and Agribusiness Update [8/26/2025 8:00am] ×…" at bounding box center [547, 110] width 447 height 55
click at [510, 144] on div "Add Filter Event ISCPA 2025 Farming, Ranching and Agribusiness Update [8/26/202…" at bounding box center [637, 330] width 862 height 539
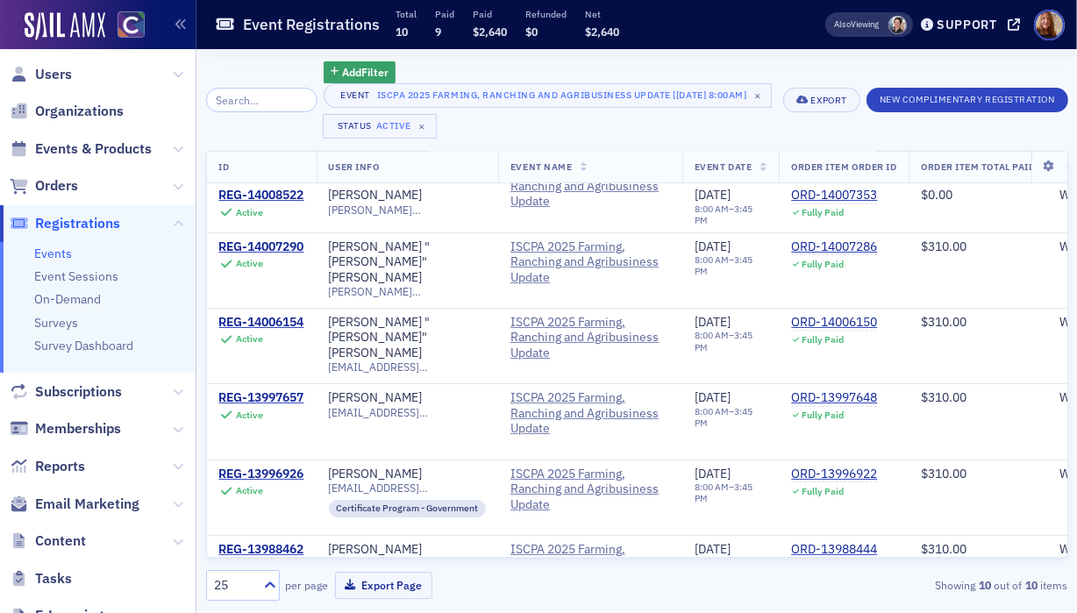
click at [616, 132] on div "Event ISCPA 2025 Farming, Ranching and Agribusiness Update [8/26/2025 8:00am] ×…" at bounding box center [547, 110] width 447 height 55
click at [704, 130] on div "Event ISCPA 2025 Farming, Ranching and Agribusiness Update [8/26/2025 8:00am] ×…" at bounding box center [547, 110] width 447 height 55
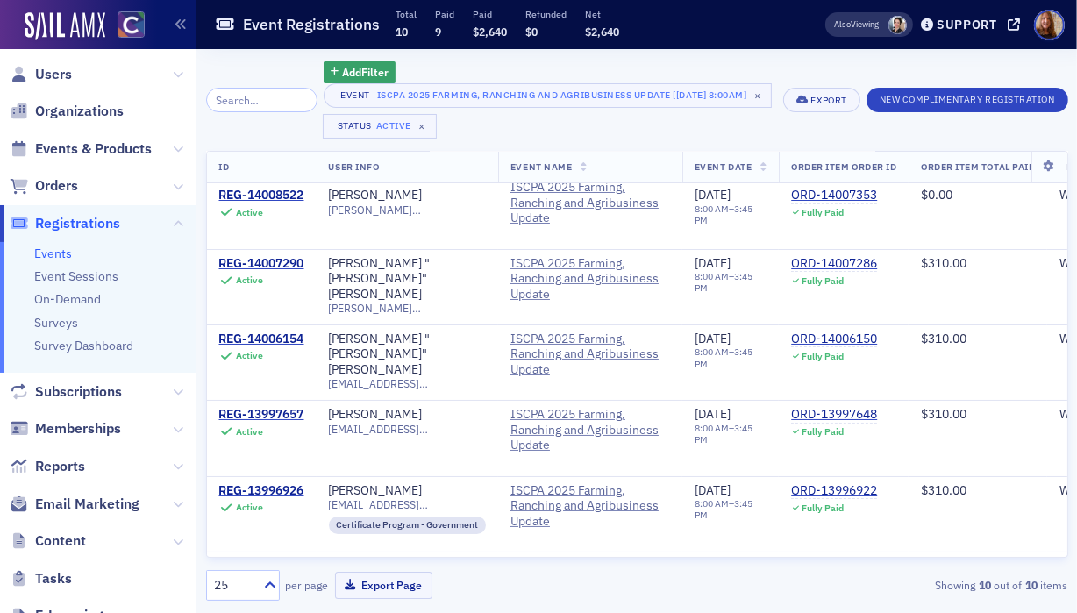
scroll to position [0, 0]
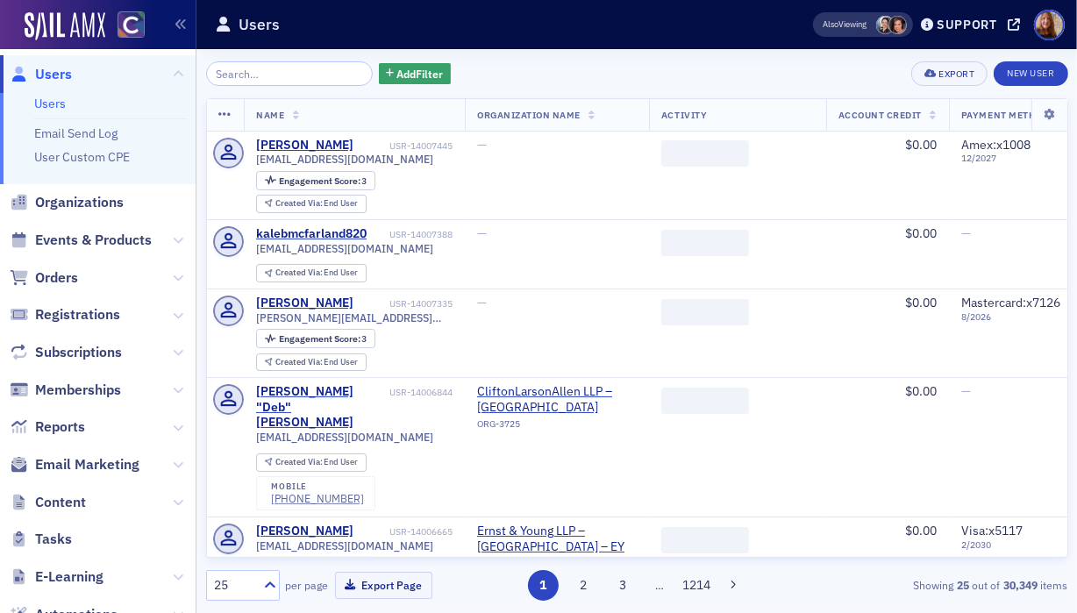
click at [273, 78] on input "search" at bounding box center [289, 73] width 167 height 25
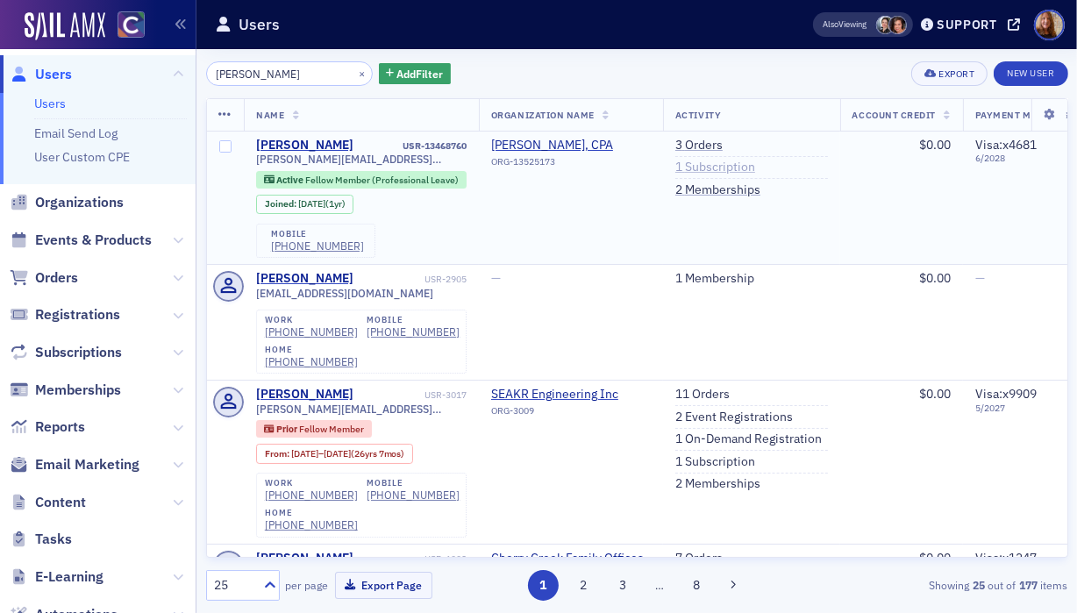
type input "[PERSON_NAME]"
click at [711, 168] on link "1 Subscription" at bounding box center [715, 168] width 80 height 16
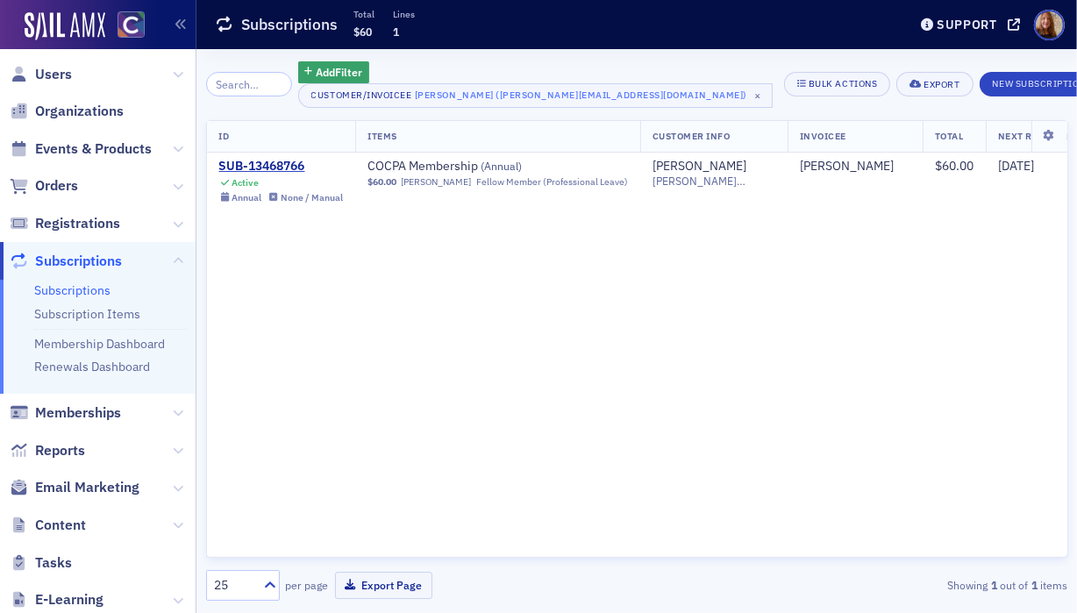
click at [740, 228] on div "ID Items Customer Info Invoicee Total Next Renewal Date Start Date End Date Dat…" at bounding box center [637, 339] width 862 height 438
click at [262, 167] on div "SUB-13468766" at bounding box center [281, 167] width 125 height 16
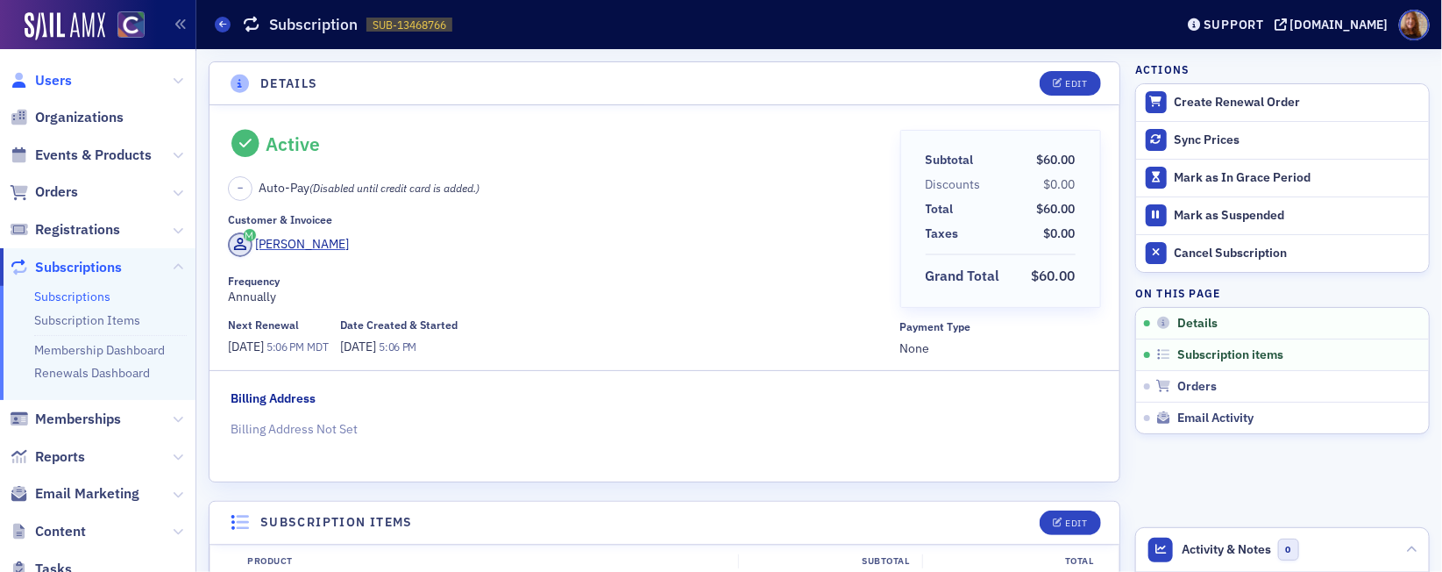
click at [52, 80] on span "Users" at bounding box center [53, 80] width 37 height 19
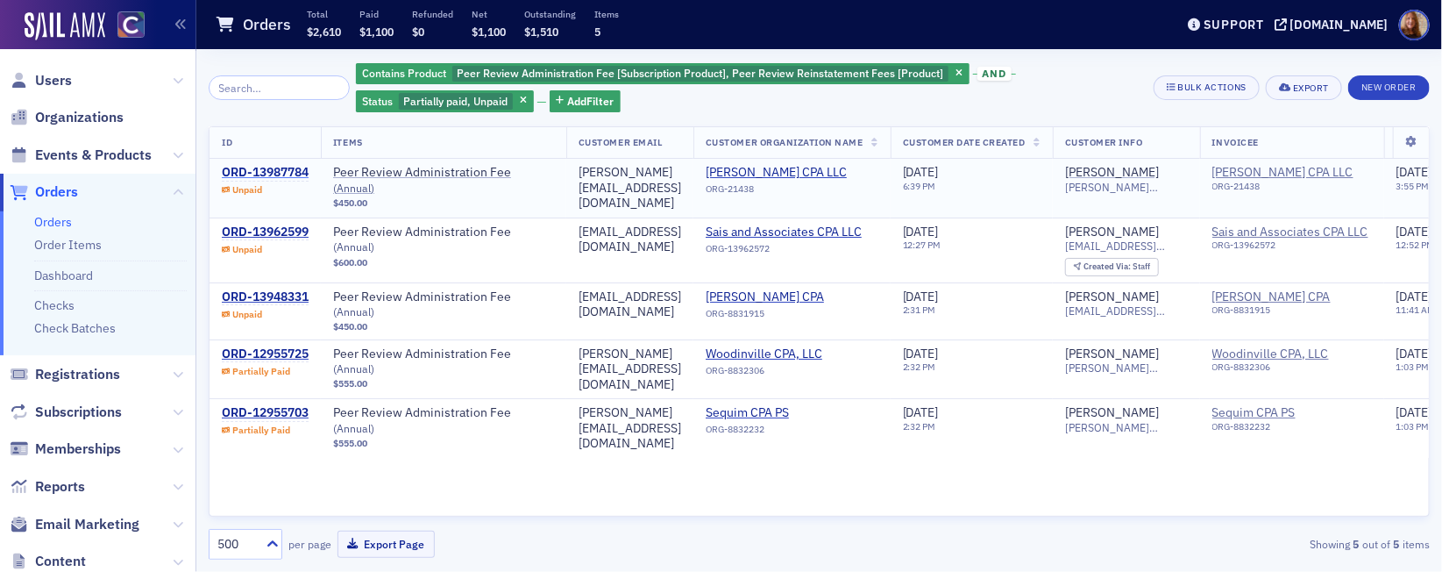
click at [260, 174] on div "ORD-13987784" at bounding box center [265, 173] width 87 height 16
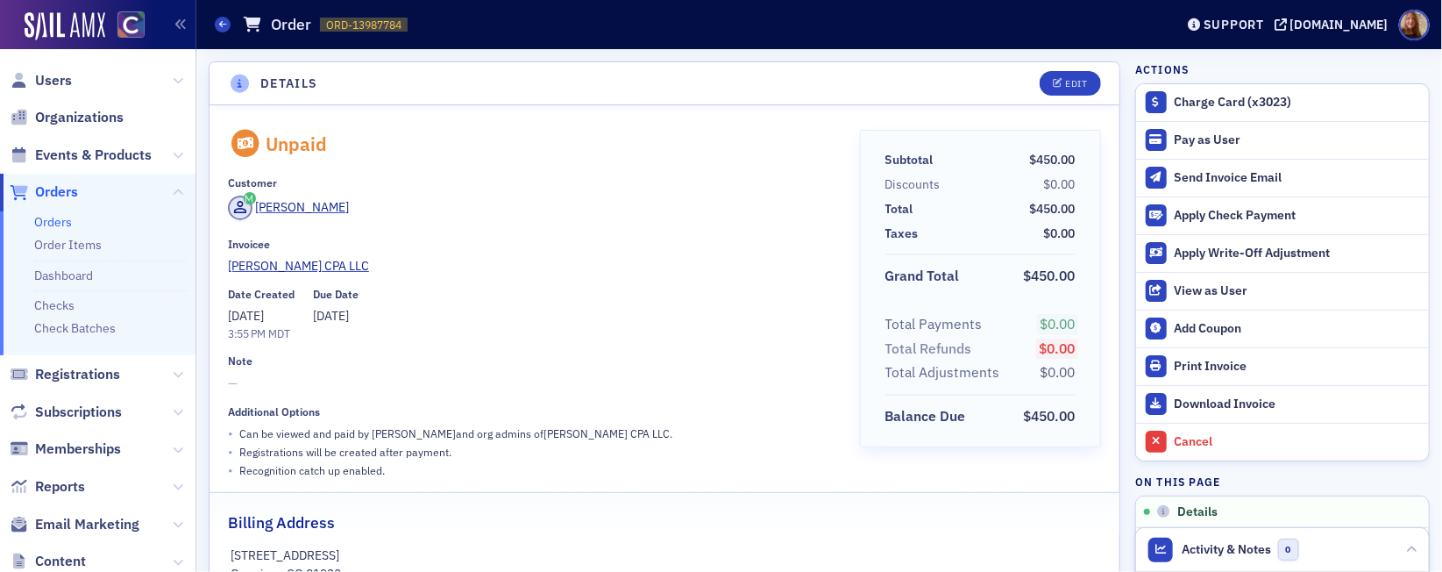
click at [637, 126] on div "Unpaid Customer [PERSON_NAME] Invoicee [PERSON_NAME] CPA LLC Date Created [DATE…" at bounding box center [665, 368] width 910 height 527
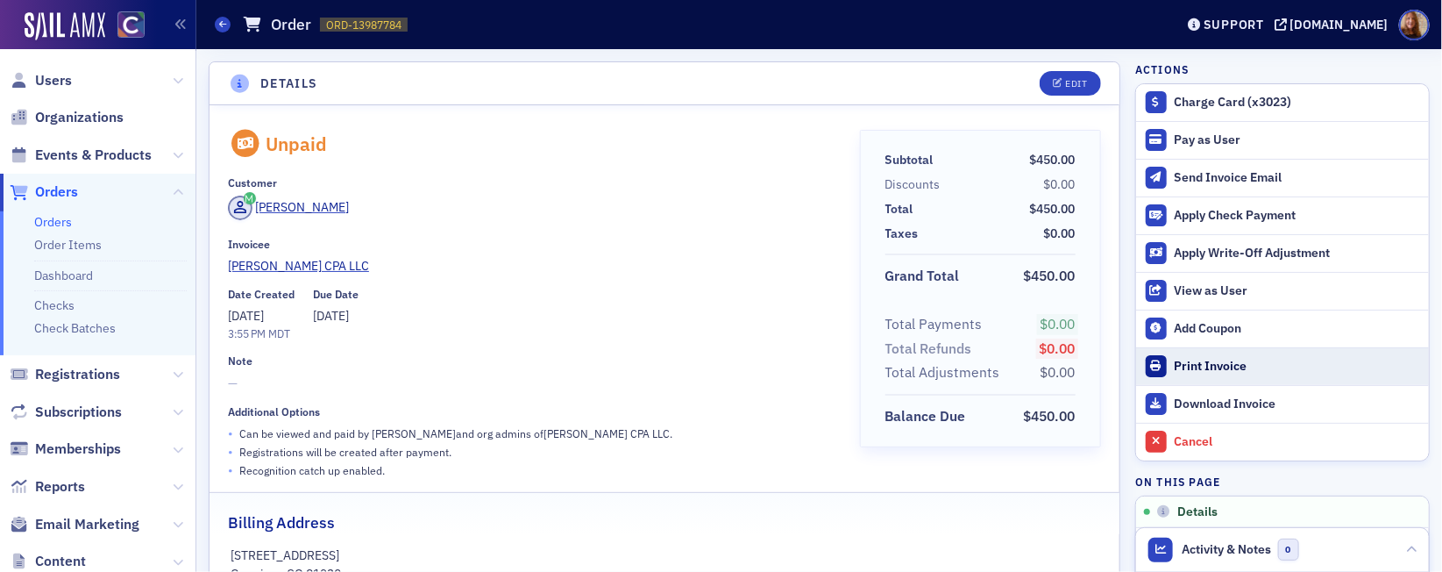
click at [1203, 371] on div "Print Invoice" at bounding box center [1298, 367] width 246 height 16
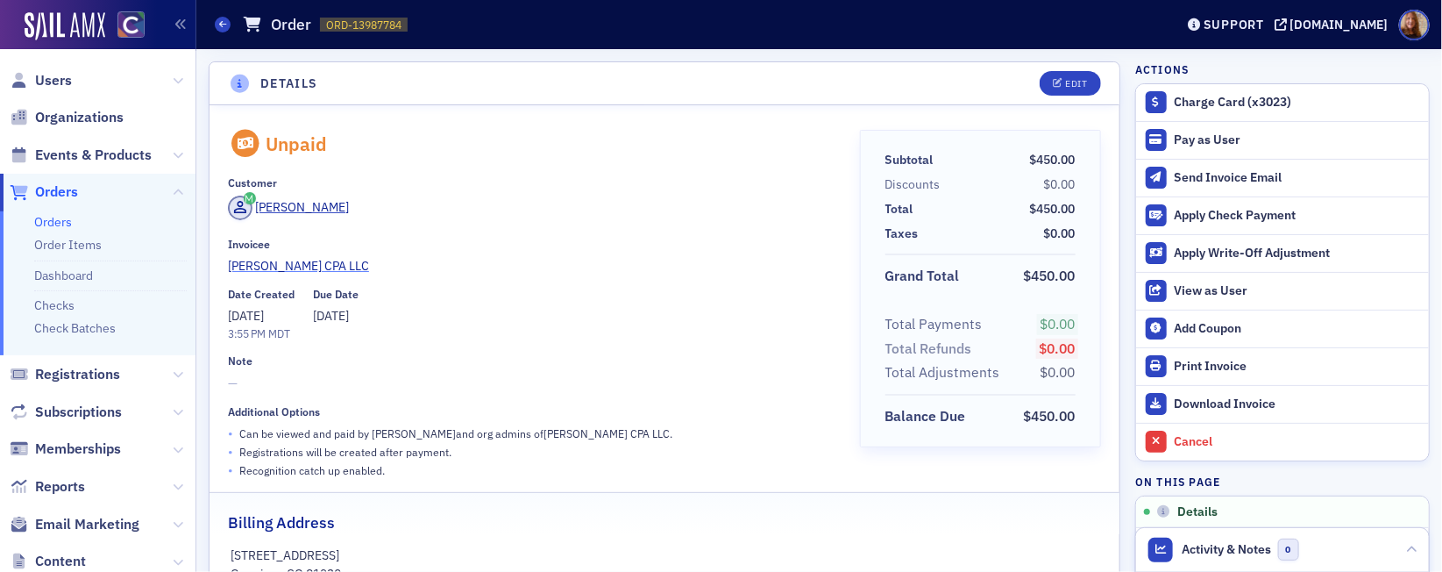
click at [584, 262] on link "[PERSON_NAME] CPA LLC" at bounding box center [532, 266] width 608 height 18
select select "US"
